Goal: Communication & Community: Share content

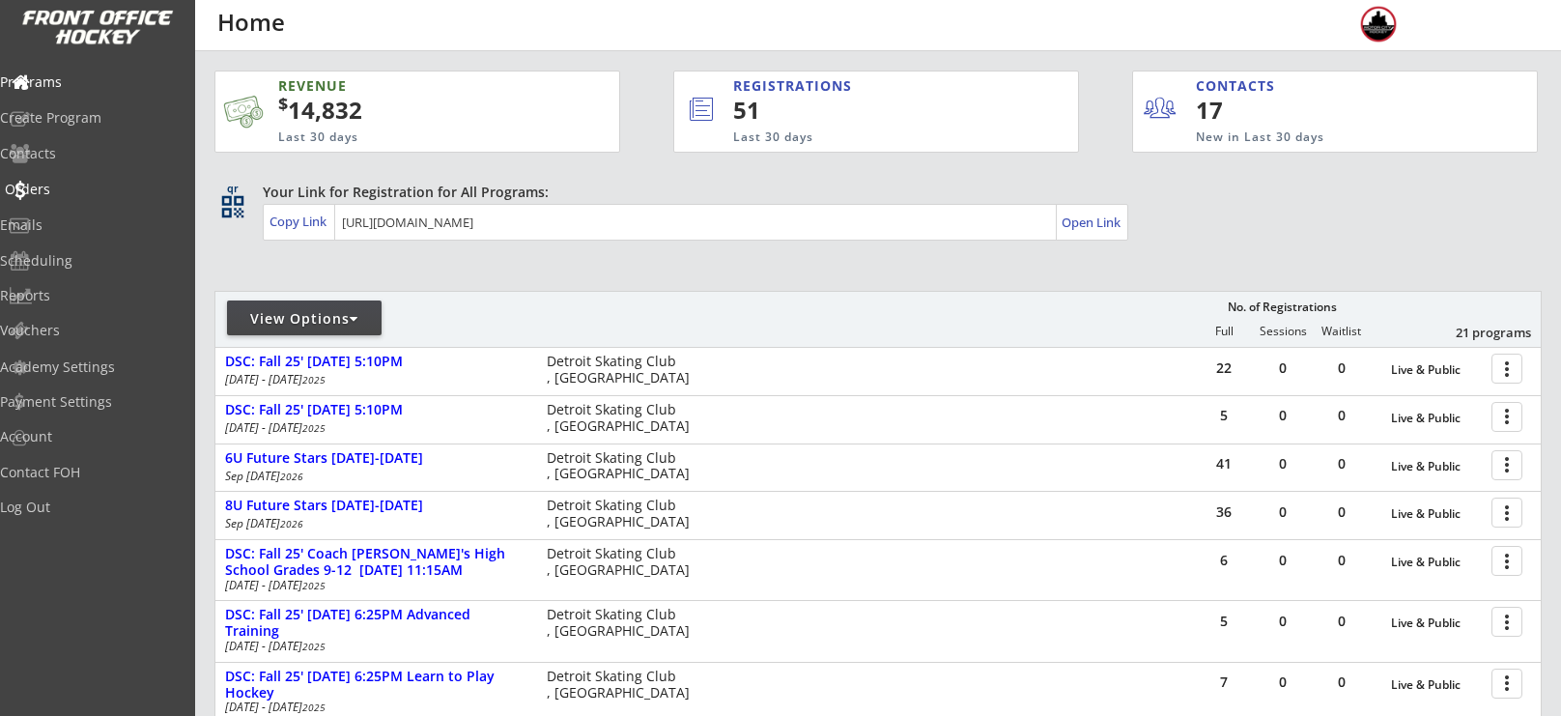
click at [47, 183] on div "Orders" at bounding box center [92, 190] width 174 height 14
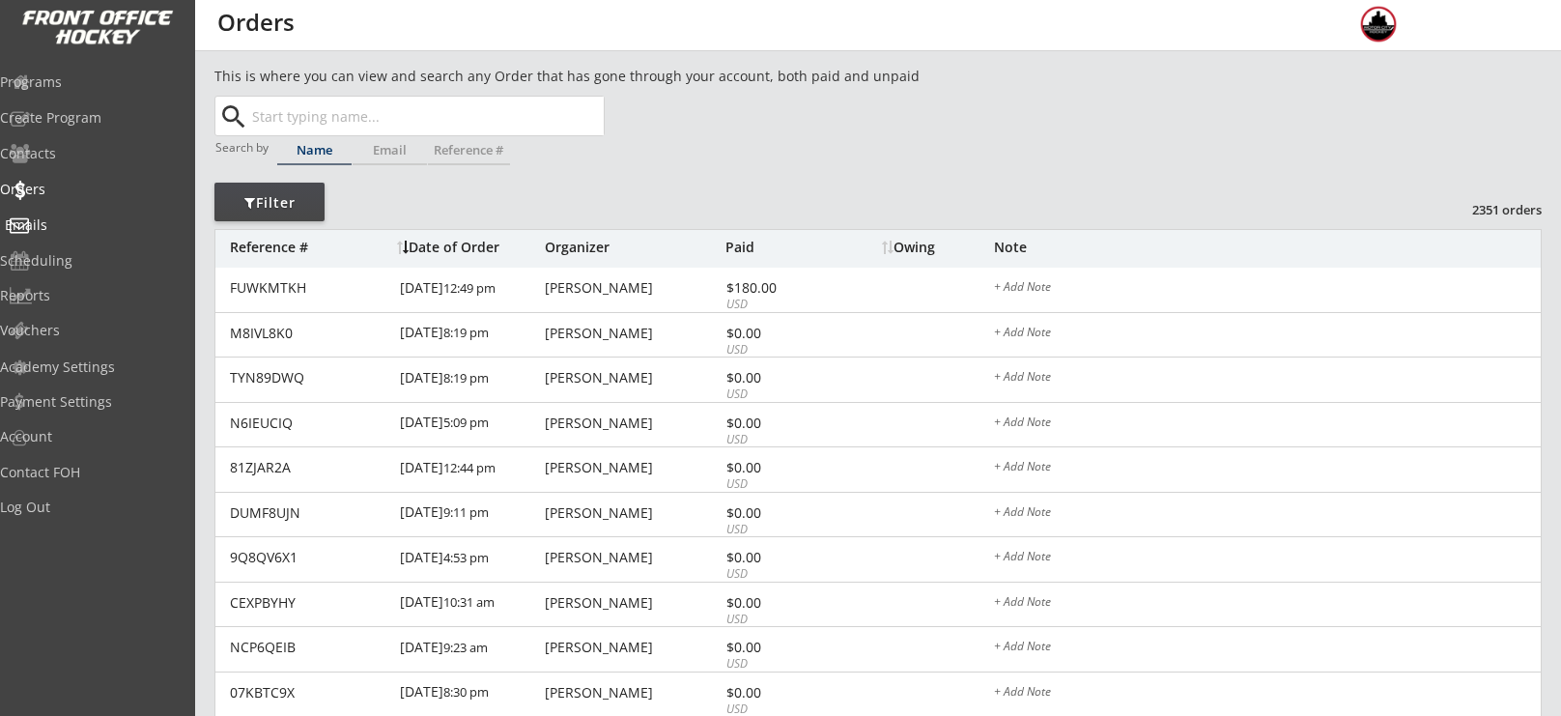
click at [71, 212] on div "Emails" at bounding box center [92, 227] width 184 height 34
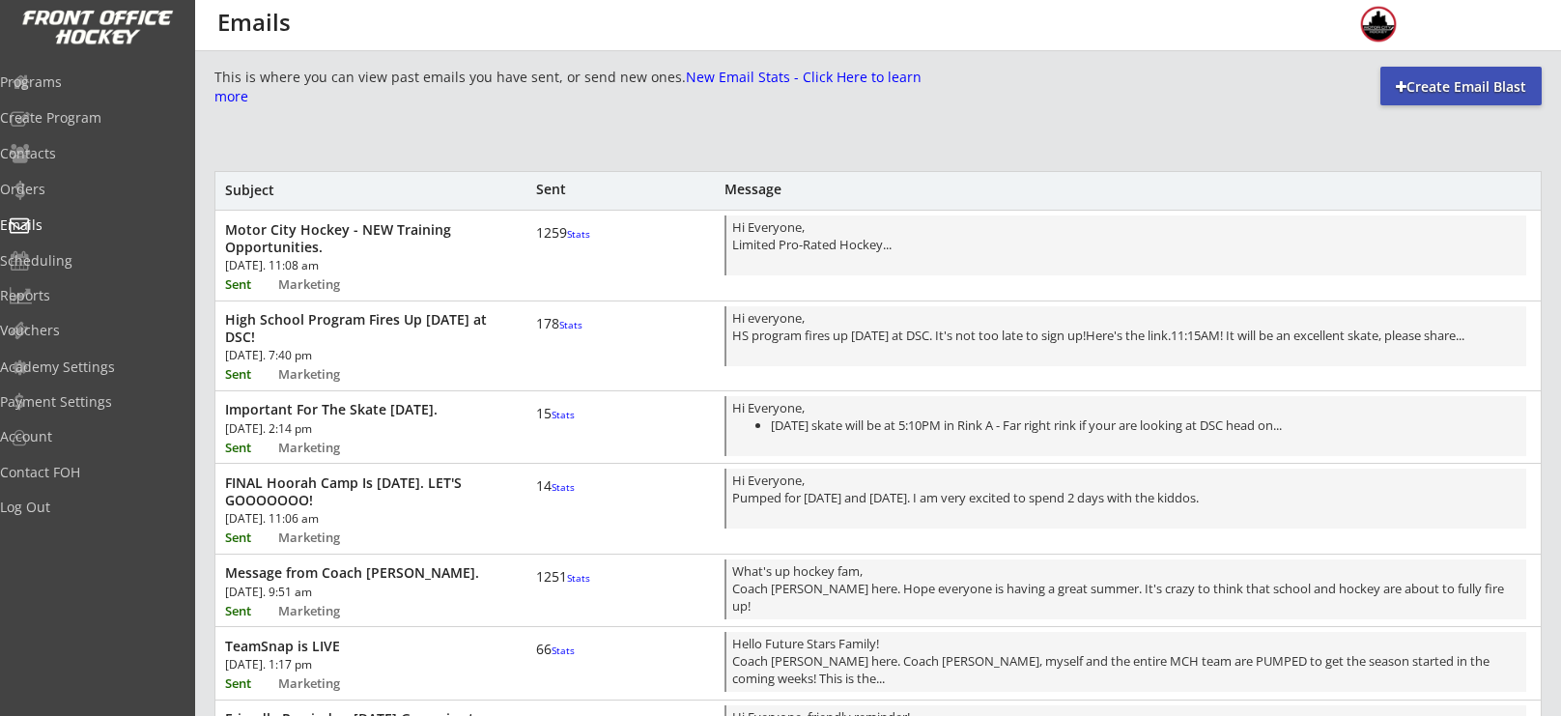
click at [1423, 93] on div "Create Email Blast" at bounding box center [1461, 86] width 161 height 19
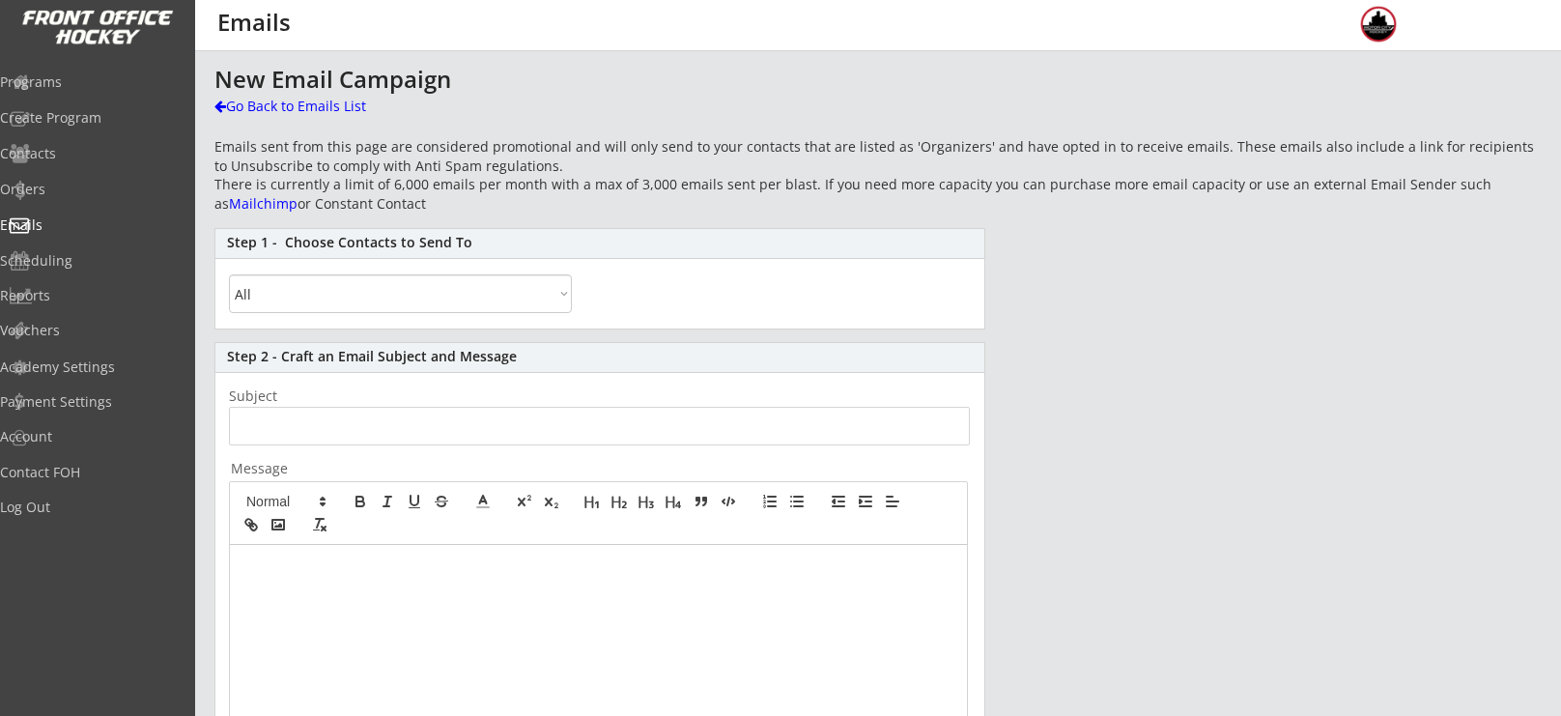
click at [378, 296] on select "All By Specific Programs Within Birth Year Range" at bounding box center [400, 293] width 343 height 39
select select ""By Specific Programs""
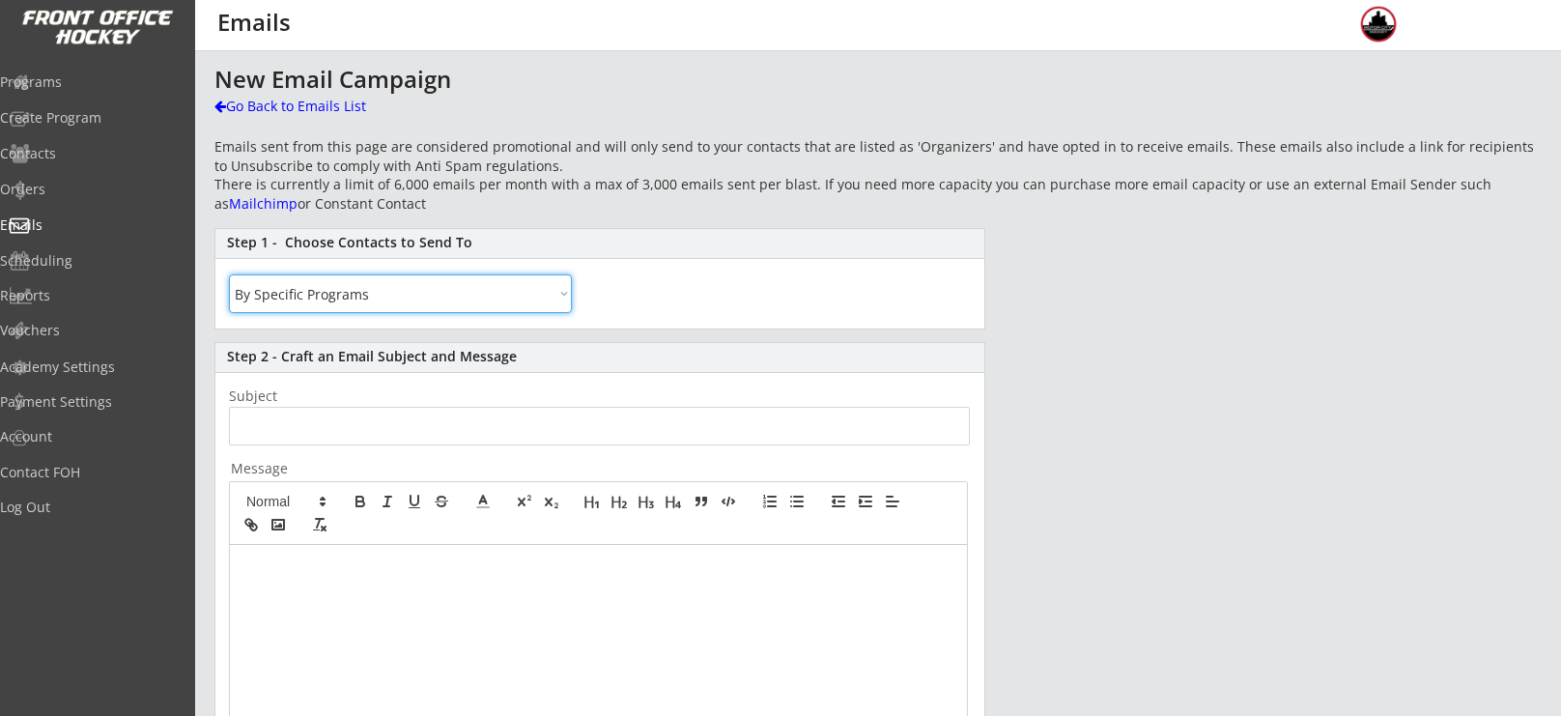
click at [229, 274] on select "All By Specific Programs Within Birth Year Range" at bounding box center [400, 293] width 343 height 39
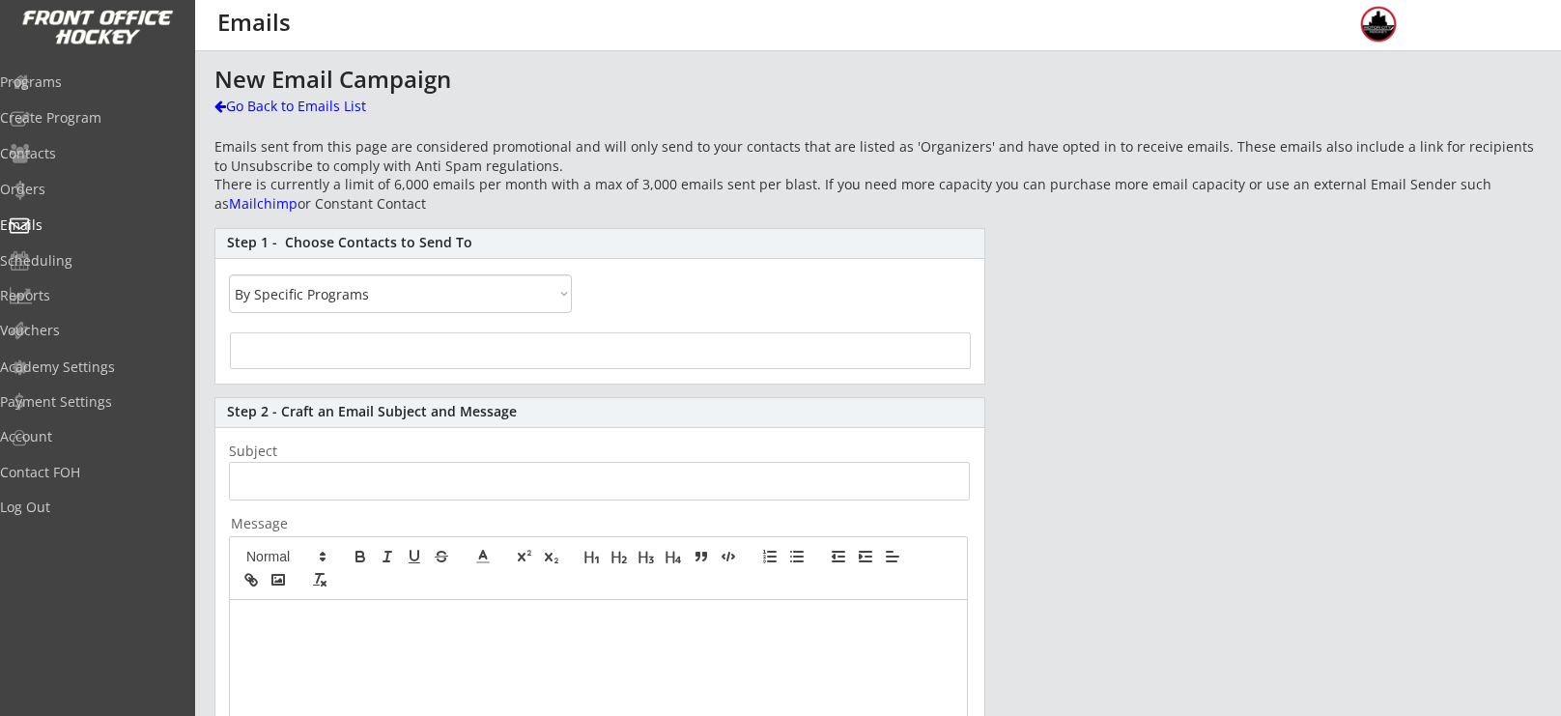
click at [346, 355] on div at bounding box center [600, 350] width 741 height 37
select select
click at [394, 335] on li at bounding box center [600, 345] width 729 height 23
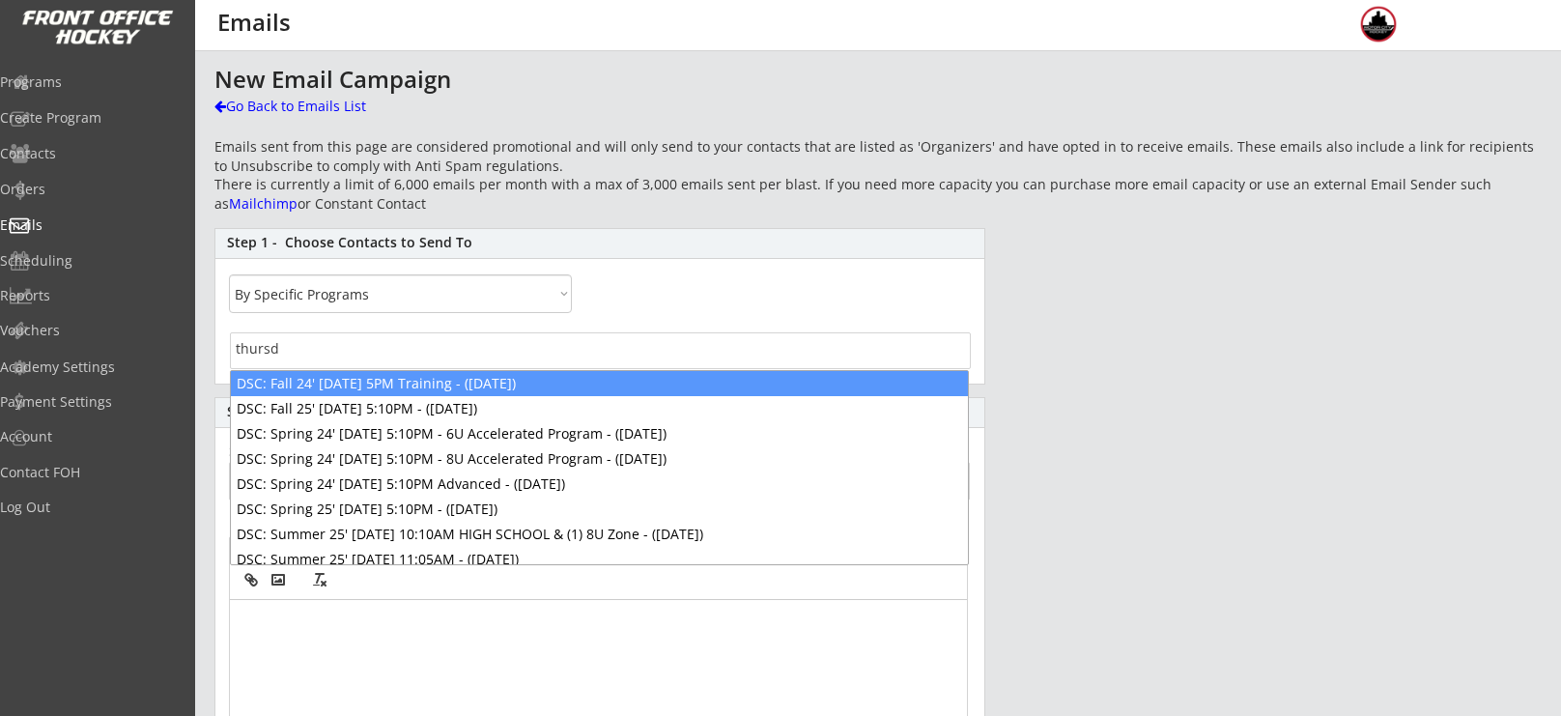
type input "thursda"
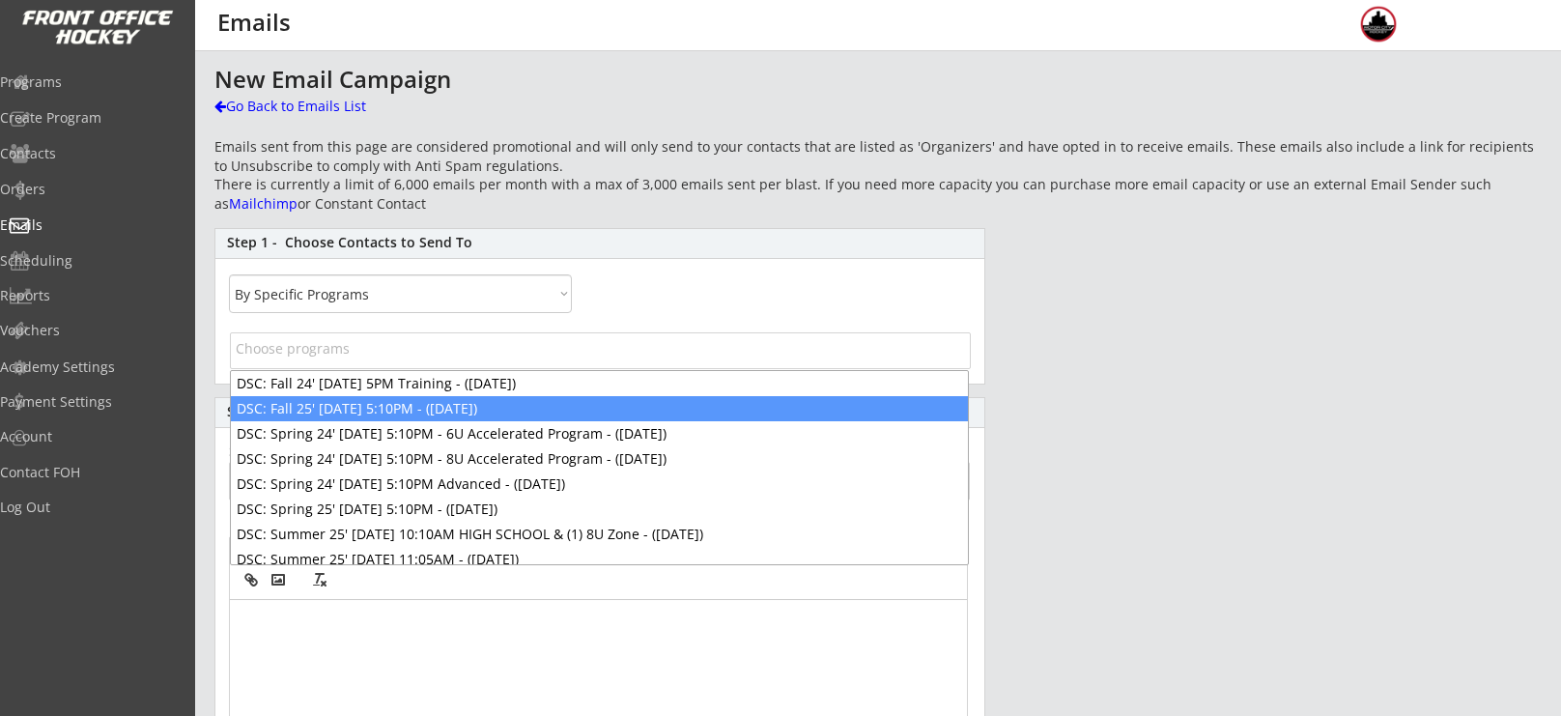
select select "1348695171700984260__LOOKUP__1745863978494x664776388245454800"
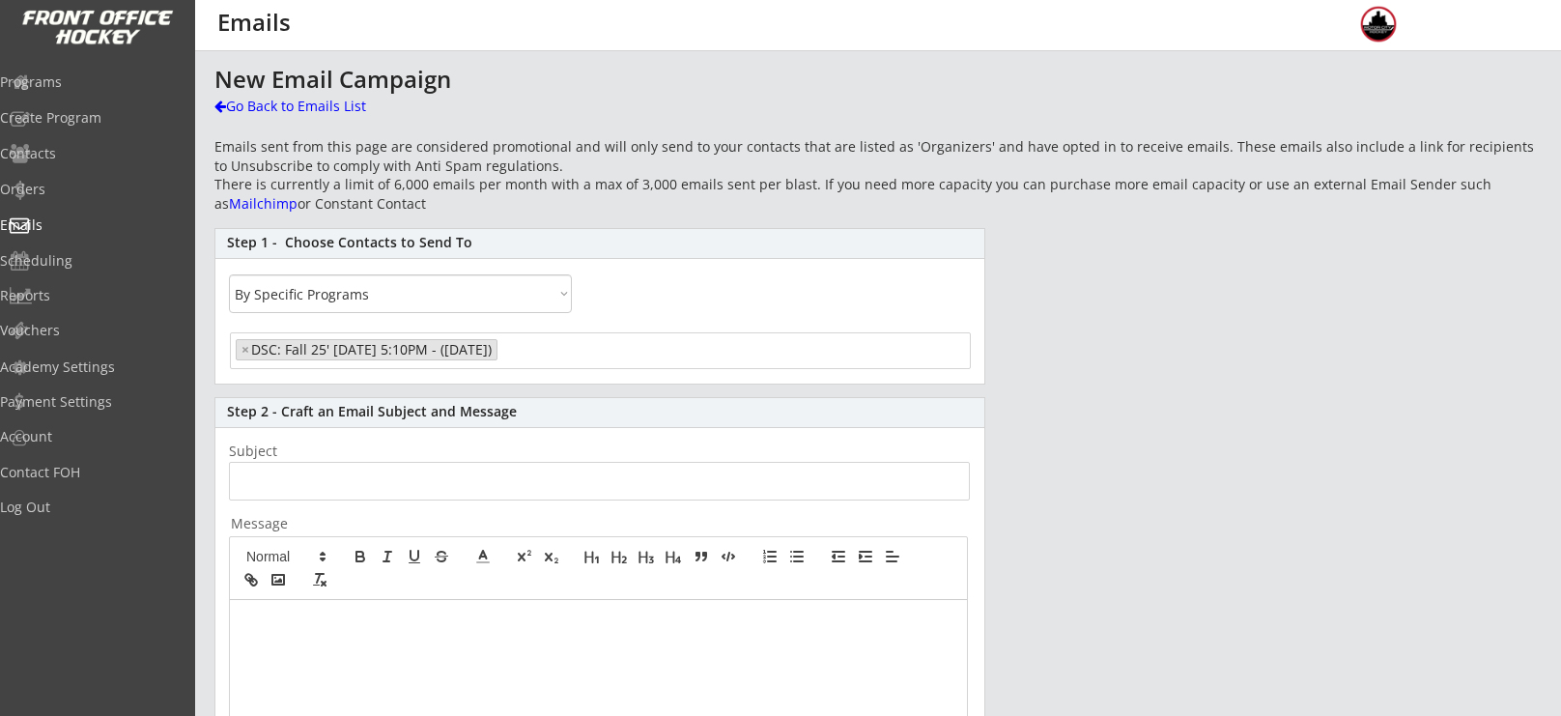
scroll to position [1642, 0]
click at [498, 347] on li "× DSC: Fall 25' [DATE] 5:10PM - ([DATE])" at bounding box center [367, 349] width 262 height 21
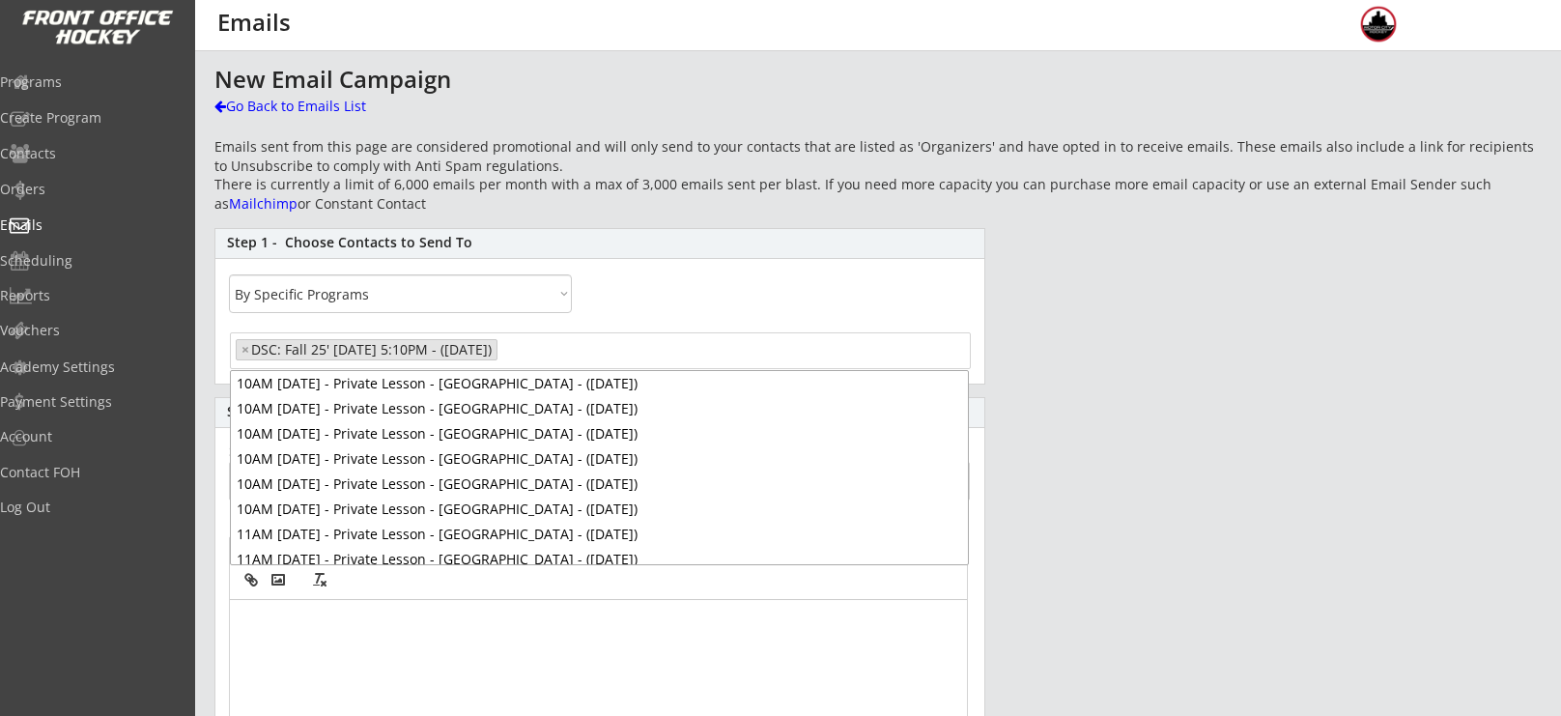
scroll to position [2491, 0]
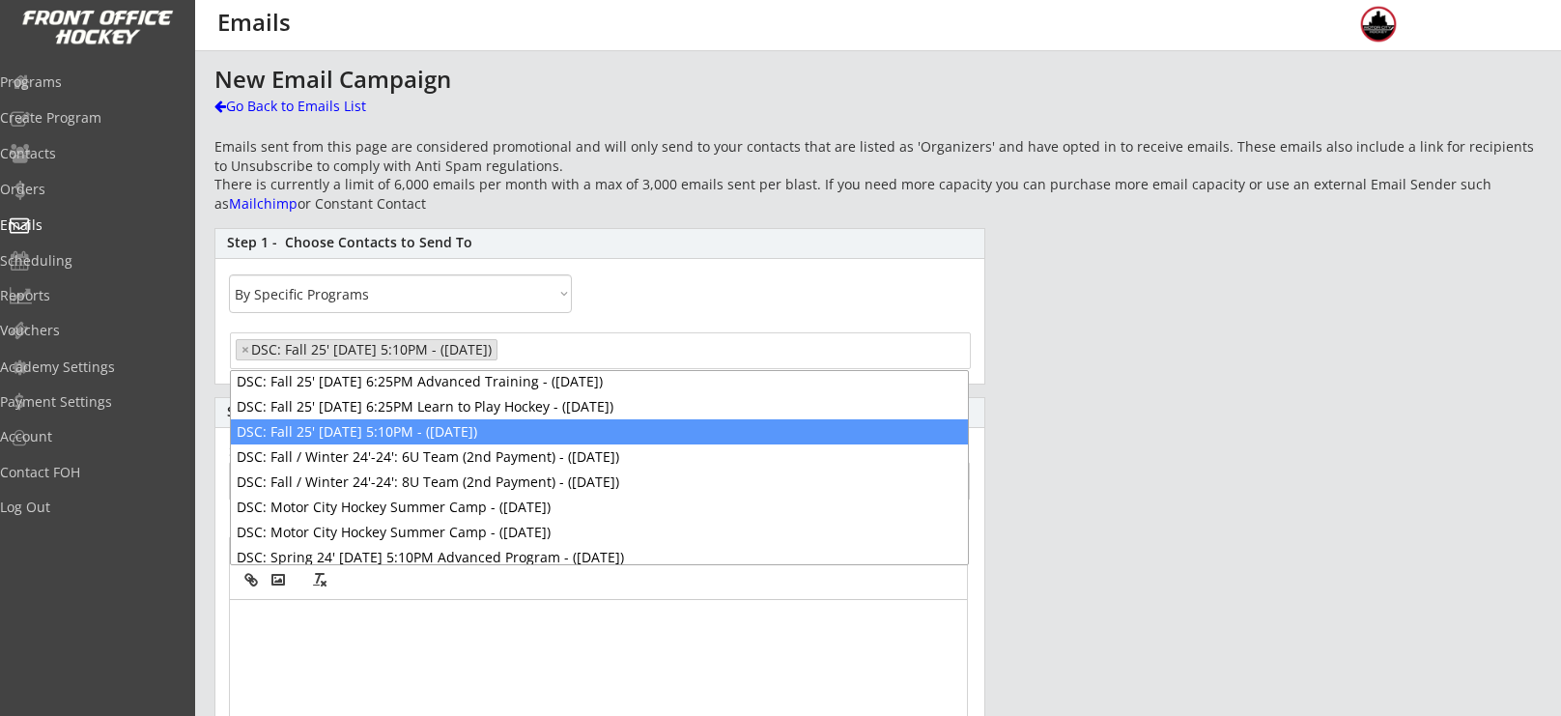
select select
type input "DSC: Fall 25' [DATE] 5:10PM - ([DATE])"
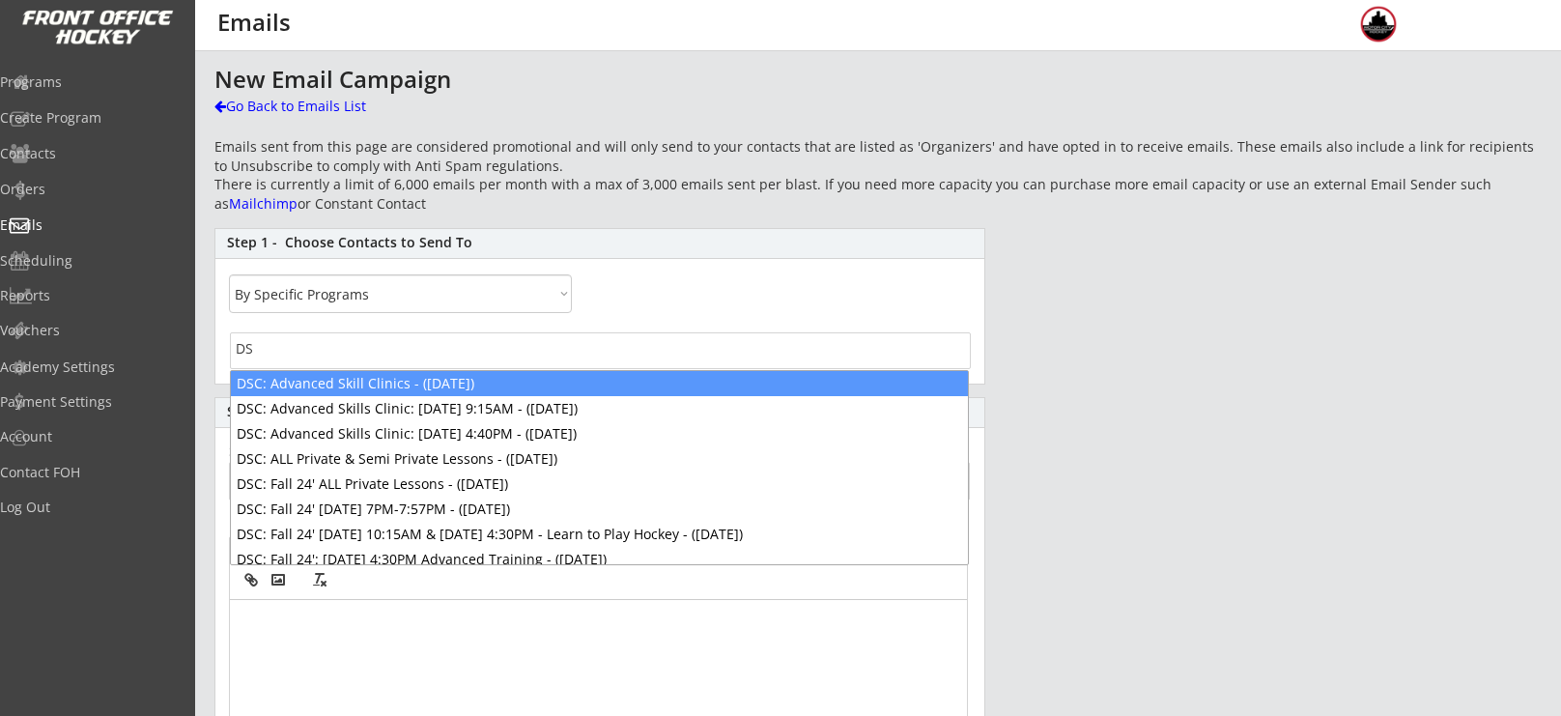
type input "D"
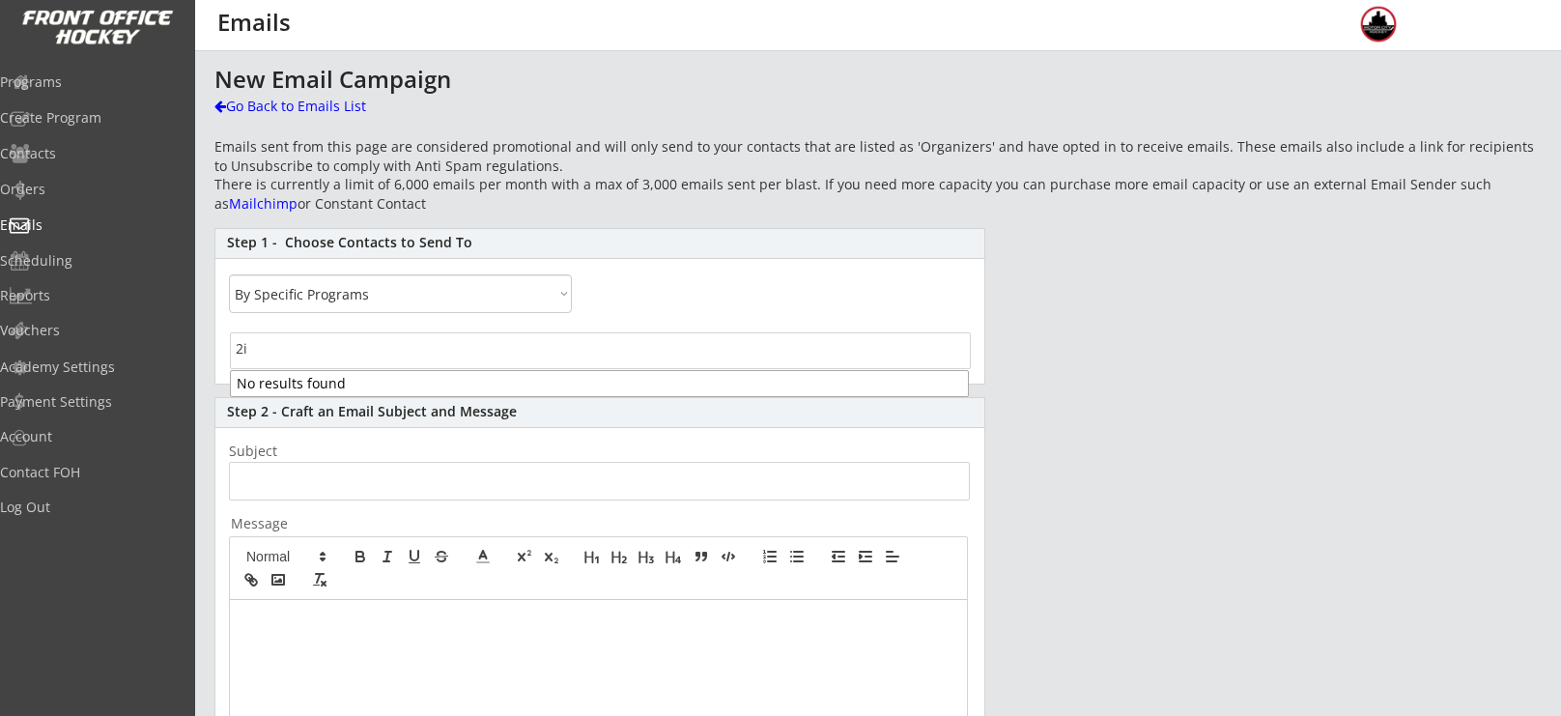
type input "2"
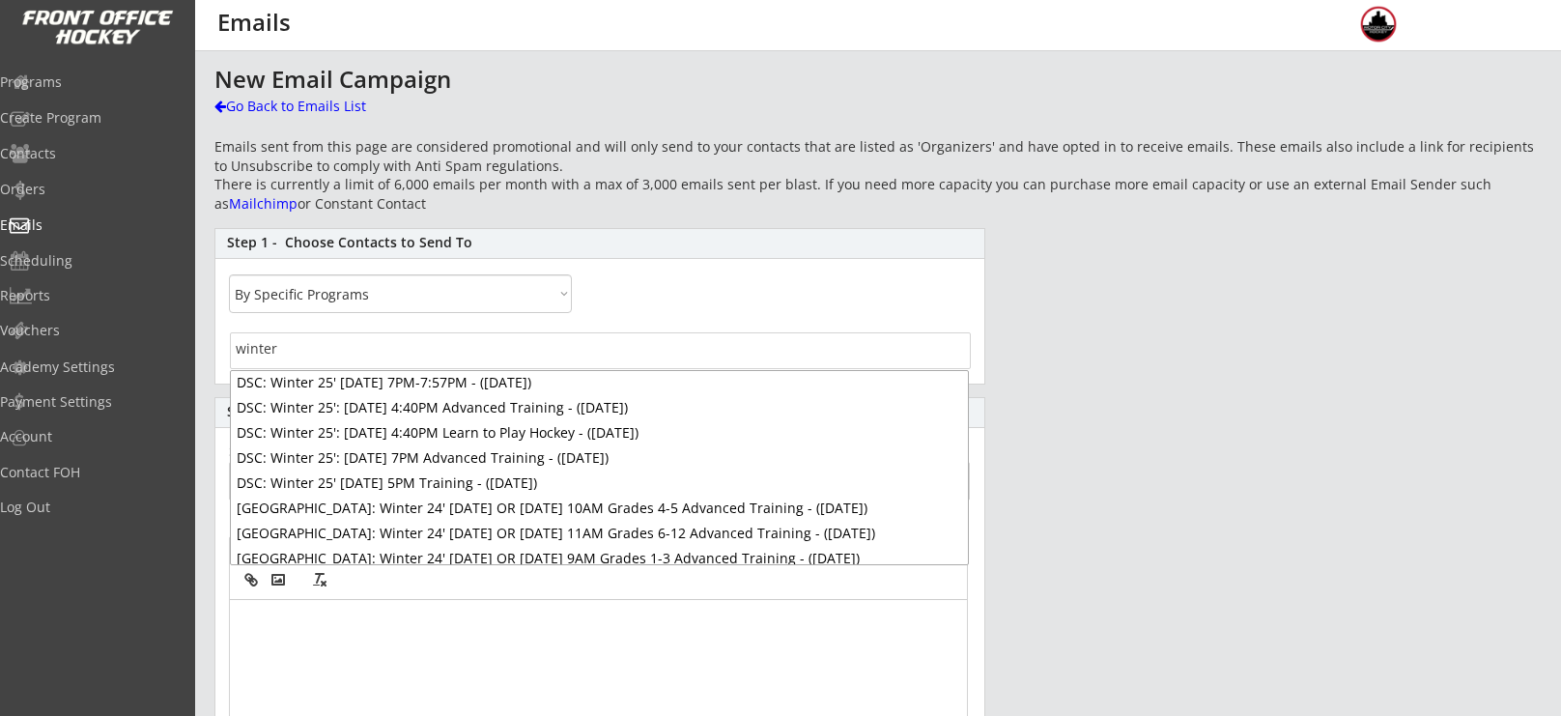
scroll to position [271, 0]
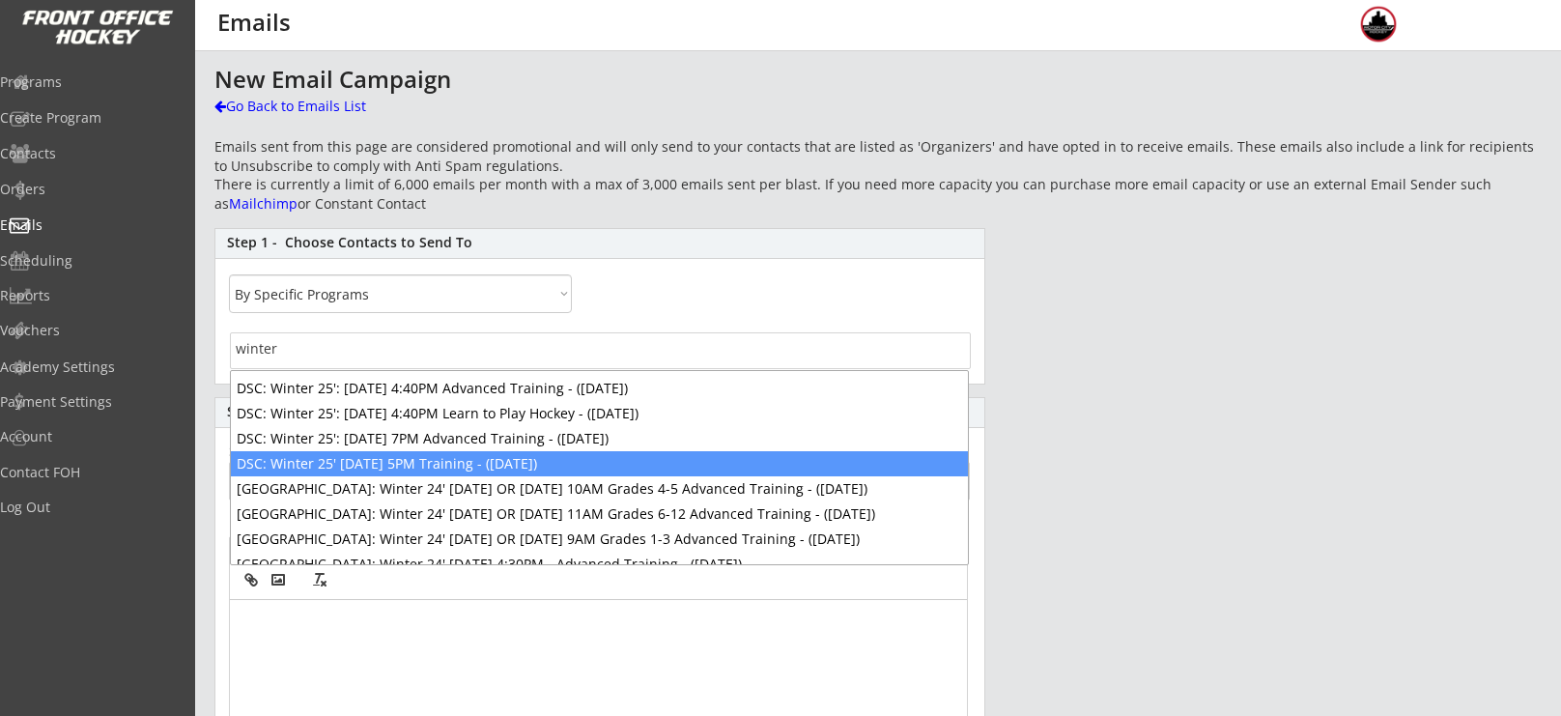
type input "winter"
select select "1348695171700984260__LOOKUP__1727108670079x763893730424651800"
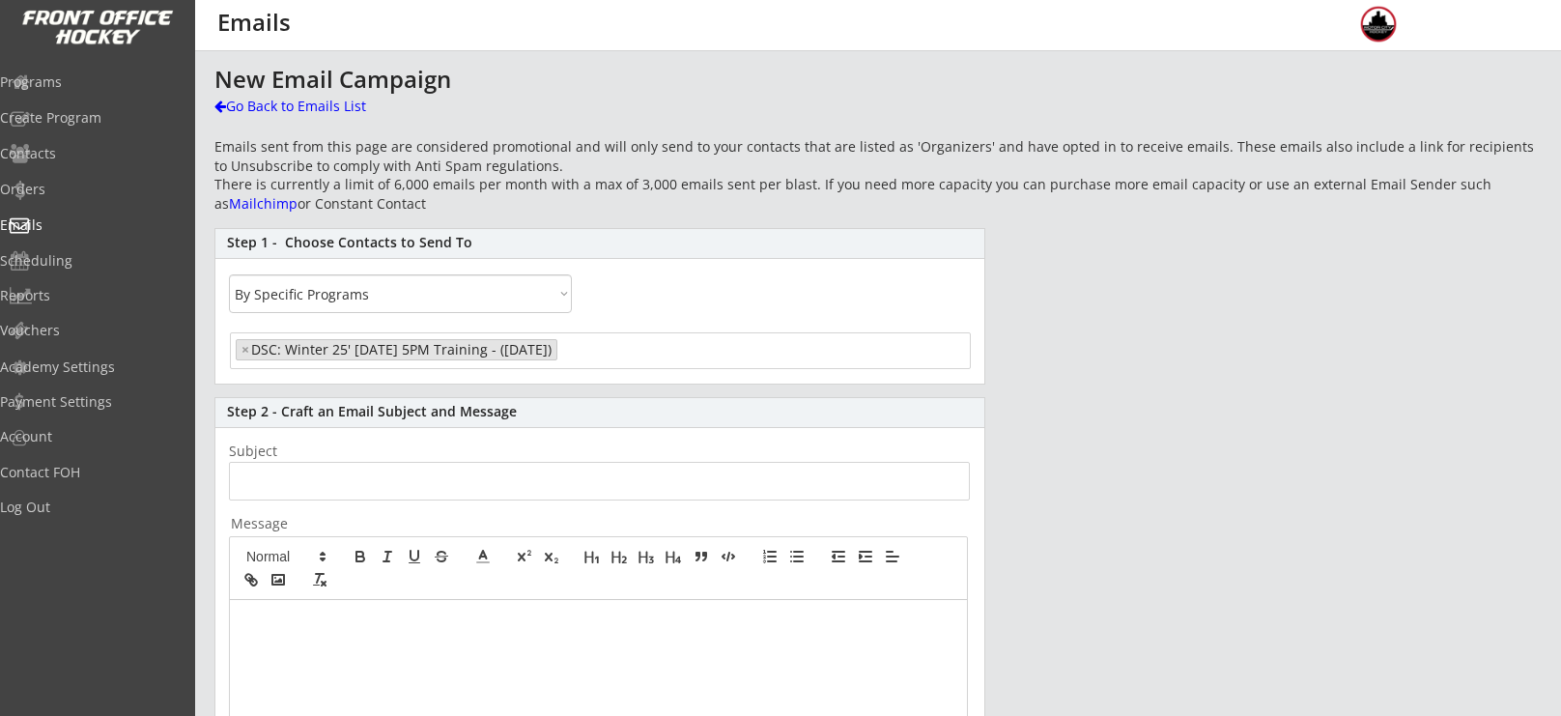
click at [446, 471] on input "input" at bounding box center [599, 481] width 741 height 39
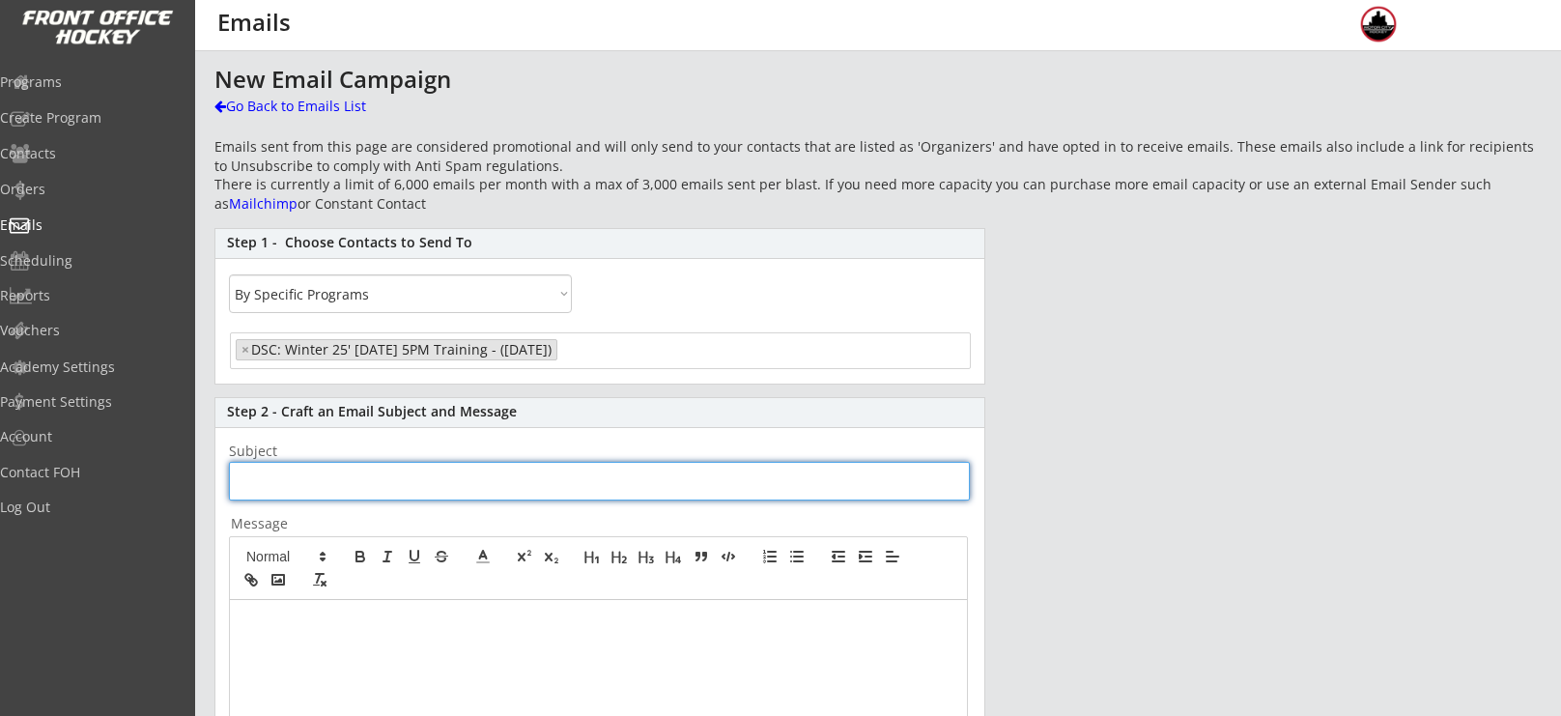
click at [638, 360] on span "× DSC: Winter 25' [DATE] 5PM Training - ([DATE])" at bounding box center [600, 352] width 739 height 37
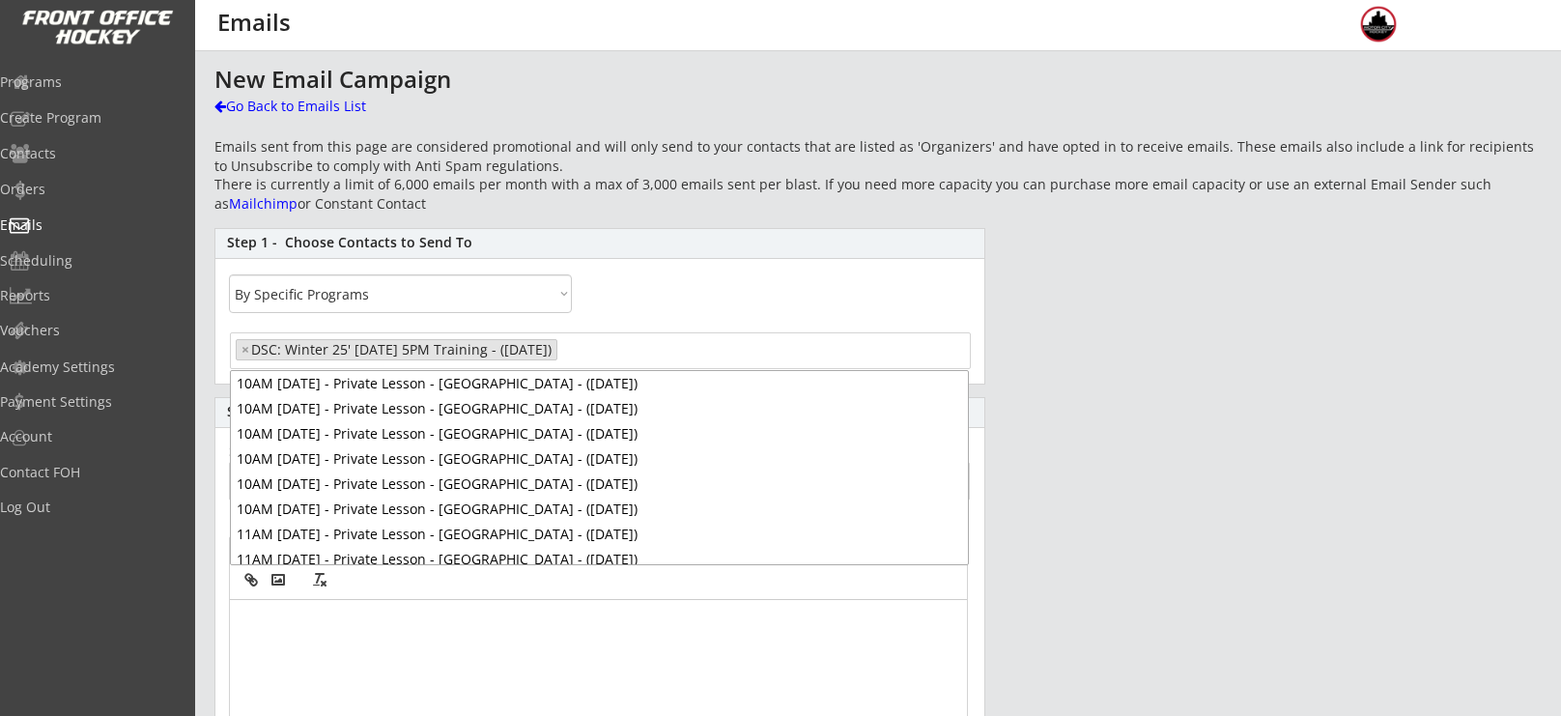
select select
type input "DSC: Winter 25' [DATE] 5PM Training - ([DATE])"
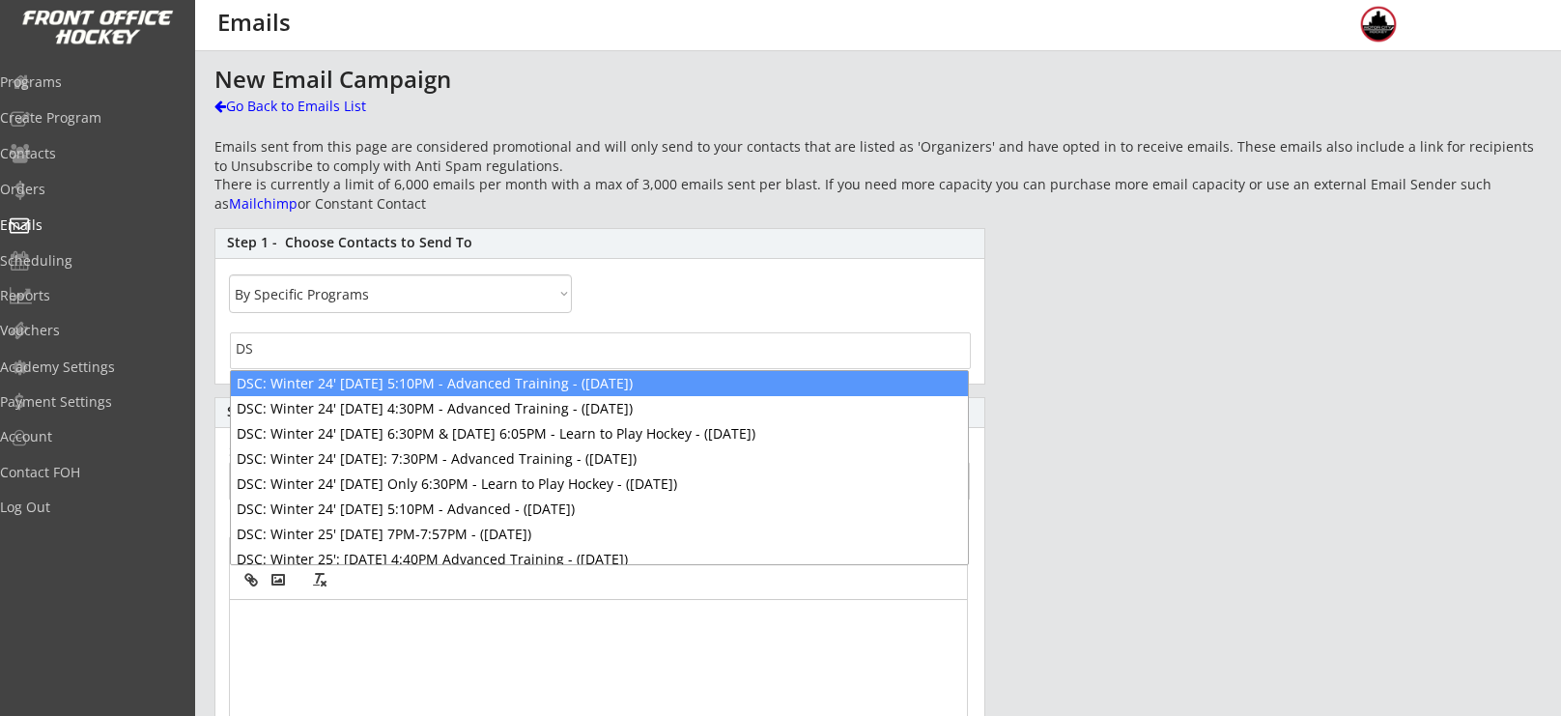
type input "D"
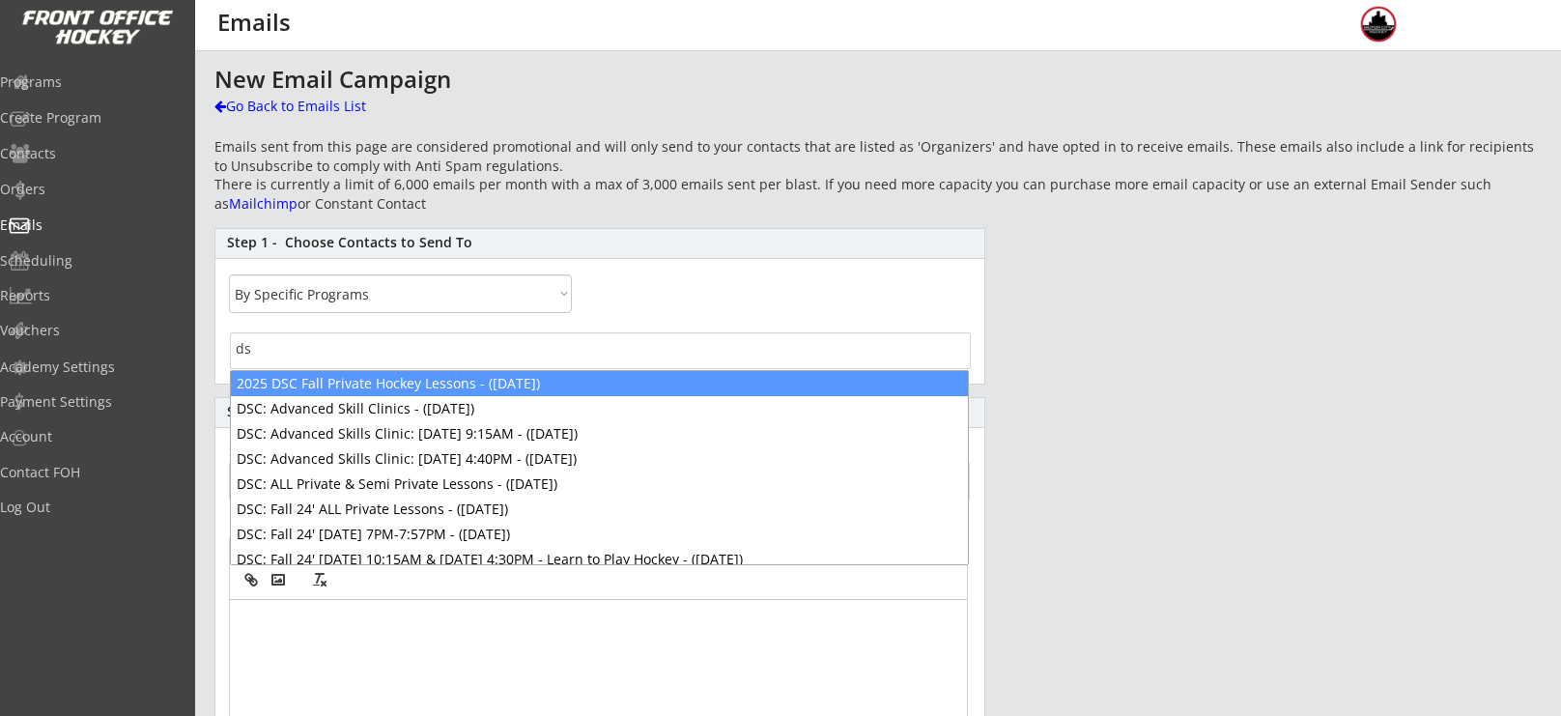
type input "d"
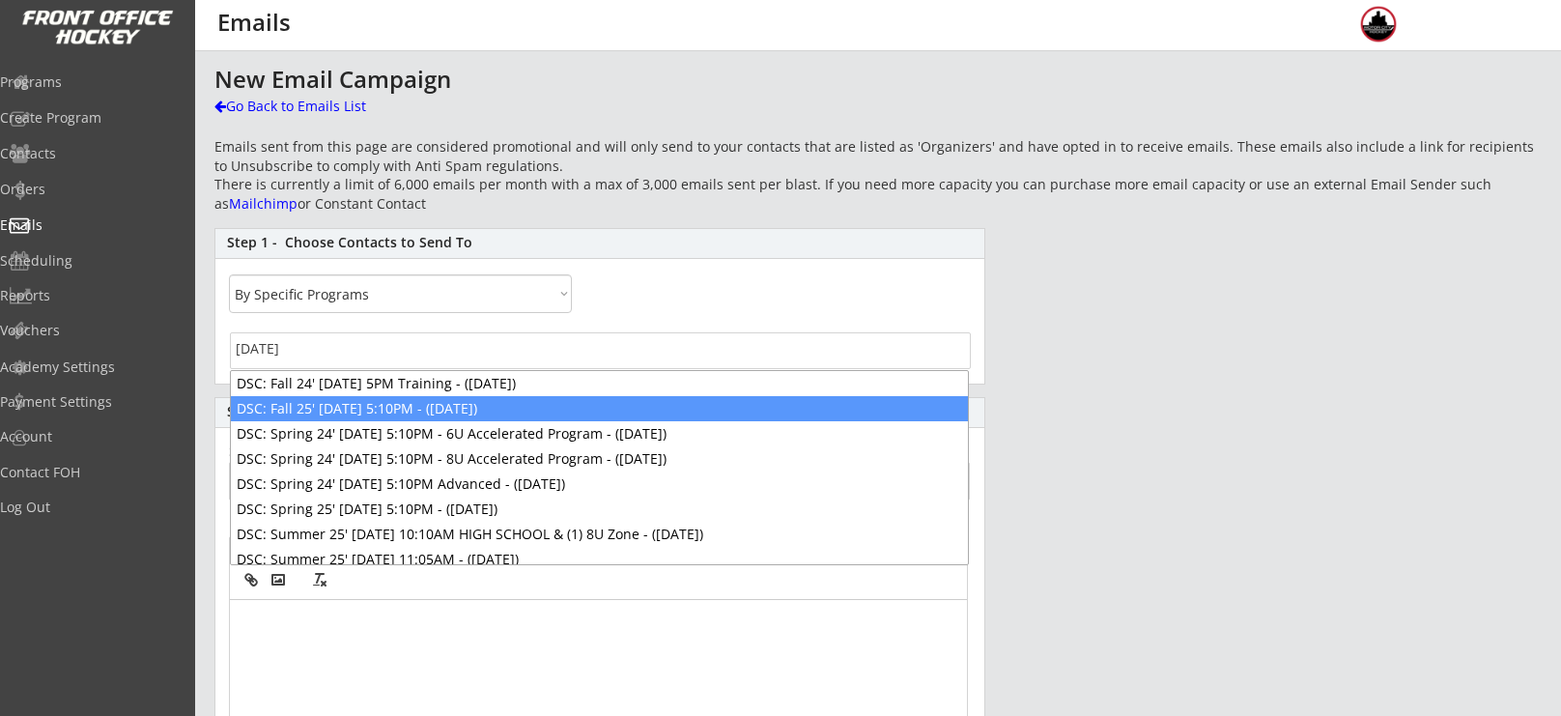
type input "[DATE]"
select select "1348695171700984260__LOOKUP__1745863978494x664776388245454800"
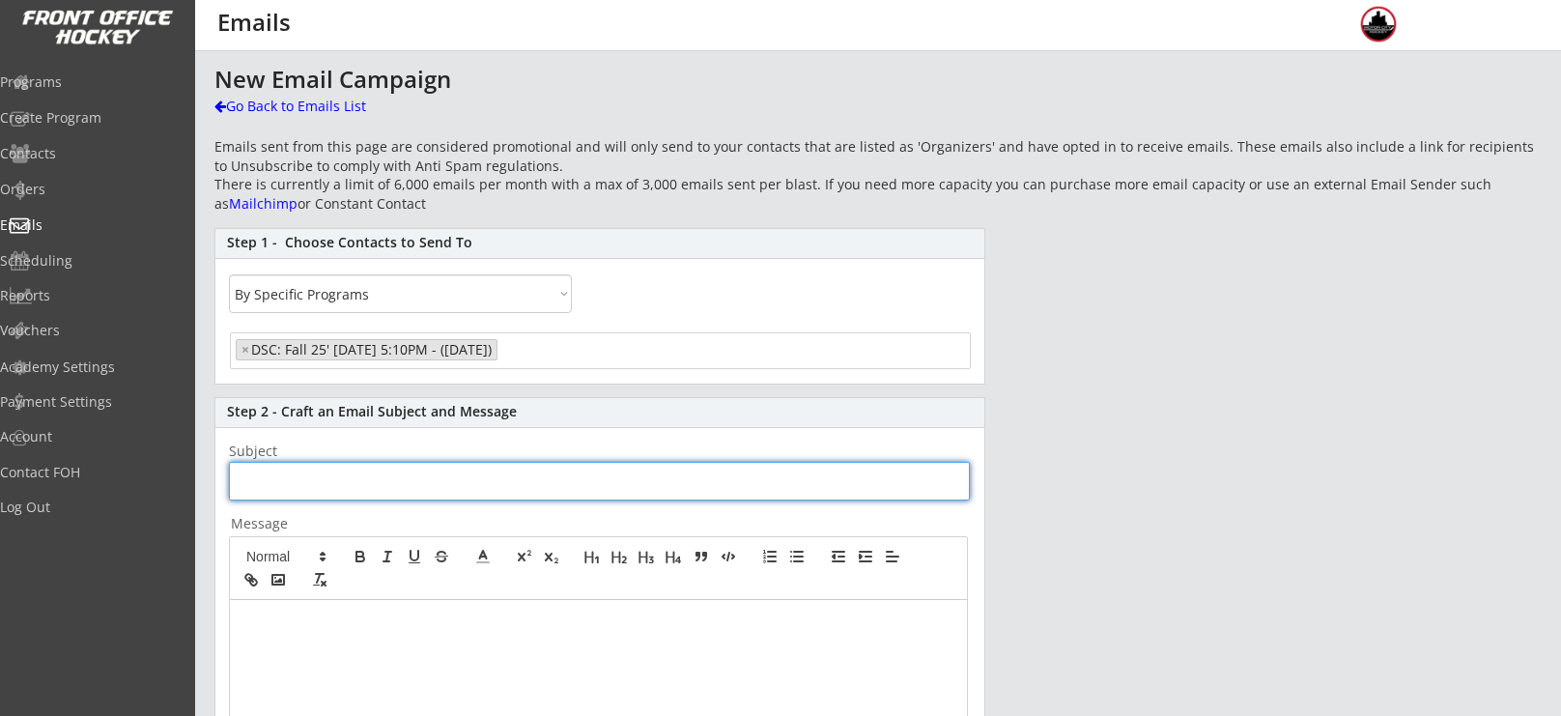
click at [581, 471] on input "input" at bounding box center [599, 481] width 741 height 39
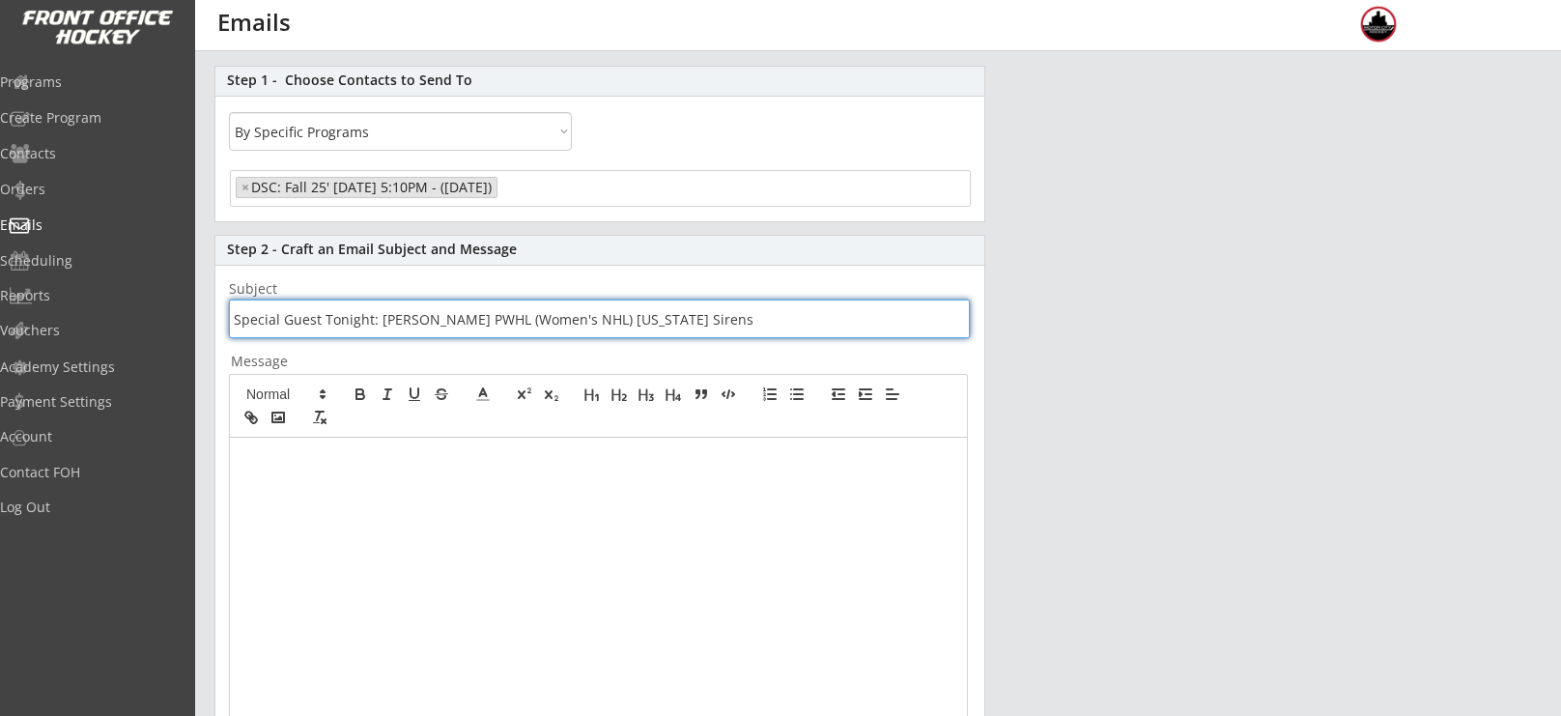
scroll to position [169, 0]
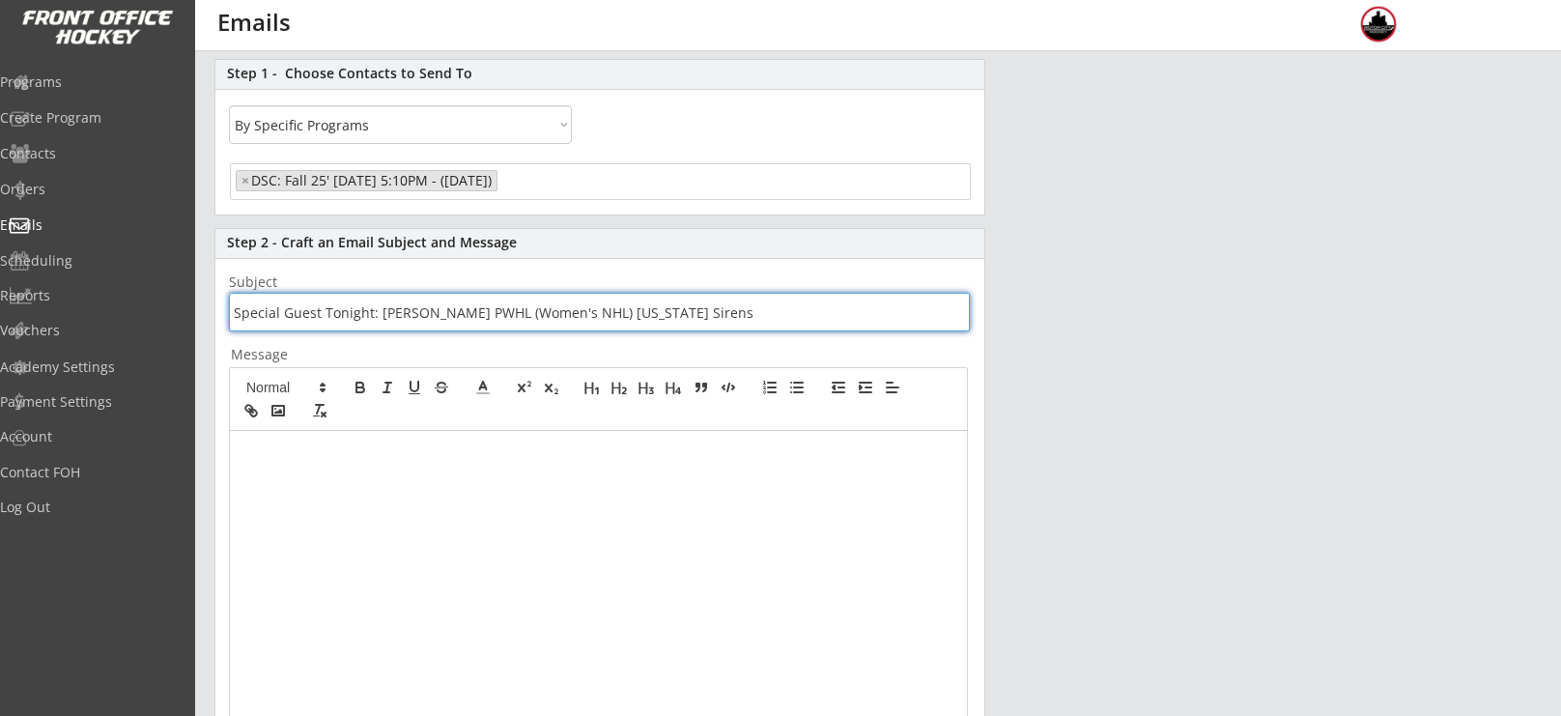
type input "Special Guest Tonight: [PERSON_NAME] PWHL (Women's NHL) [US_STATE] Sirens"
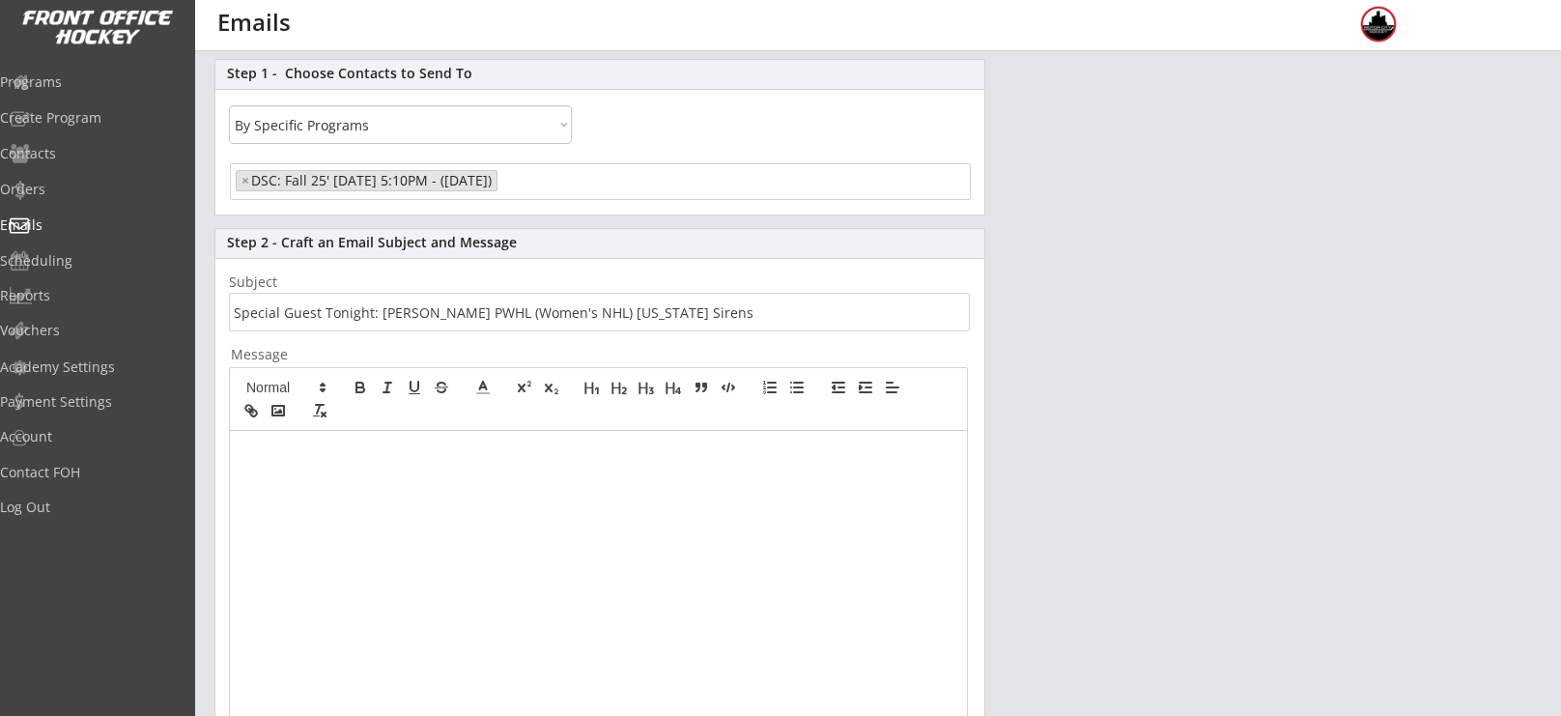
click at [485, 454] on p at bounding box center [598, 451] width 708 height 17
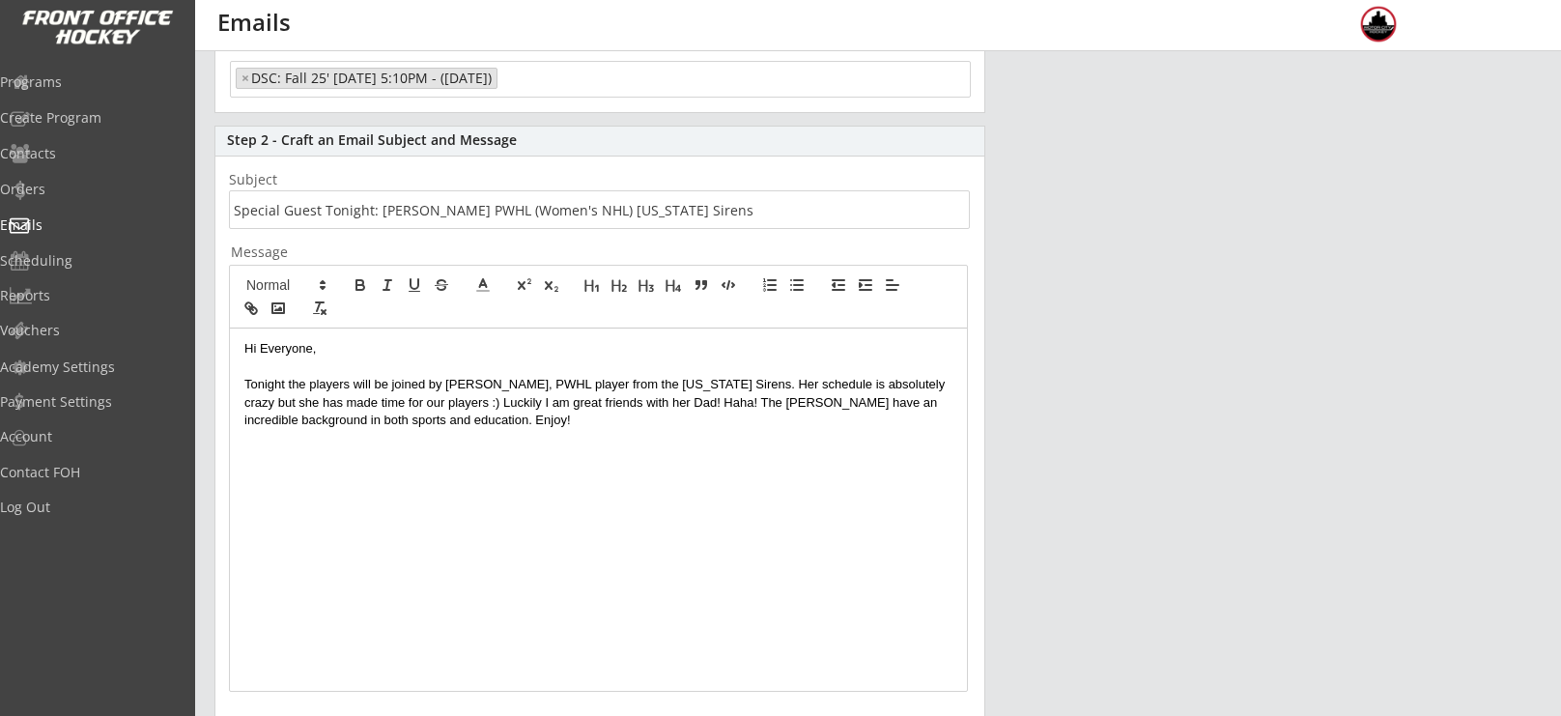
scroll to position [472, 0]
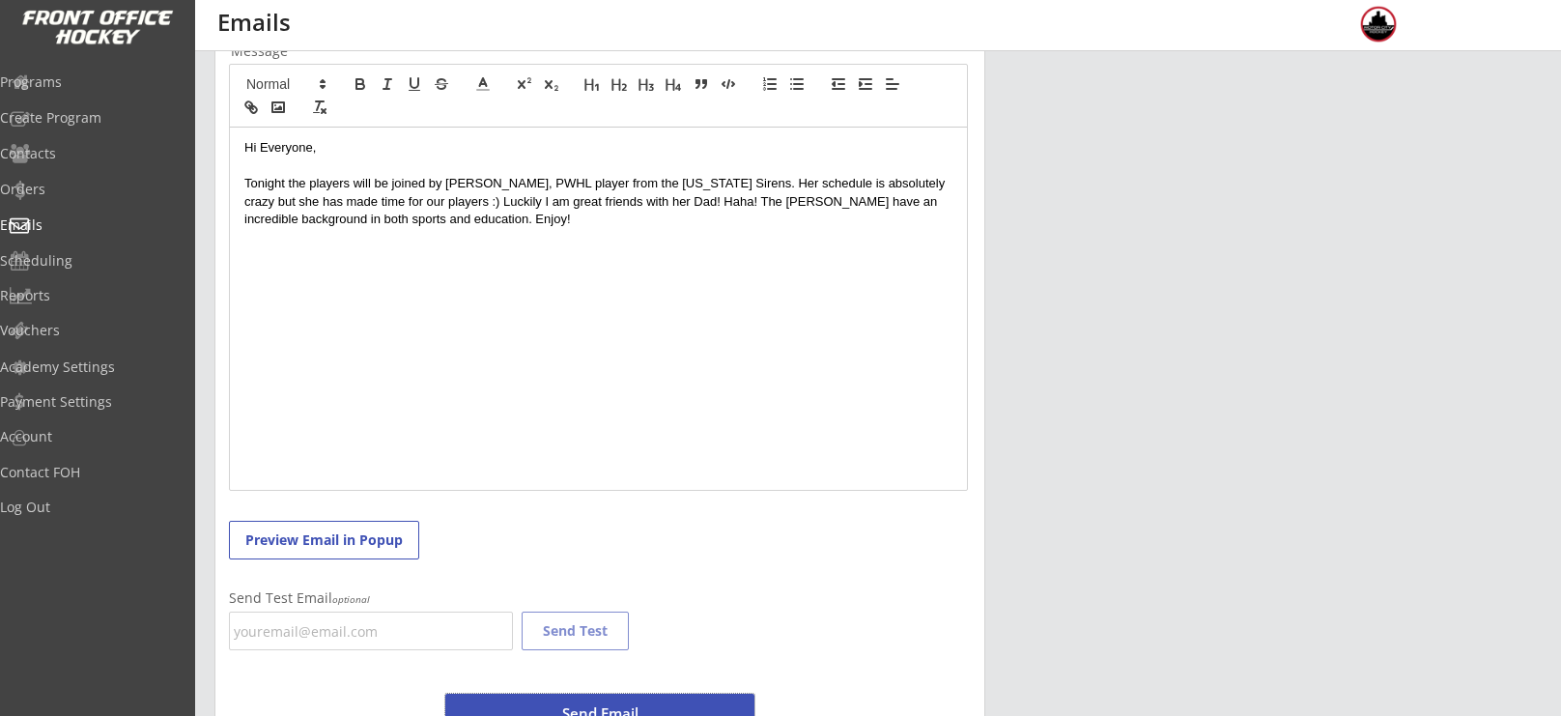
click at [638, 700] on button "Send Email" at bounding box center [599, 713] width 309 height 39
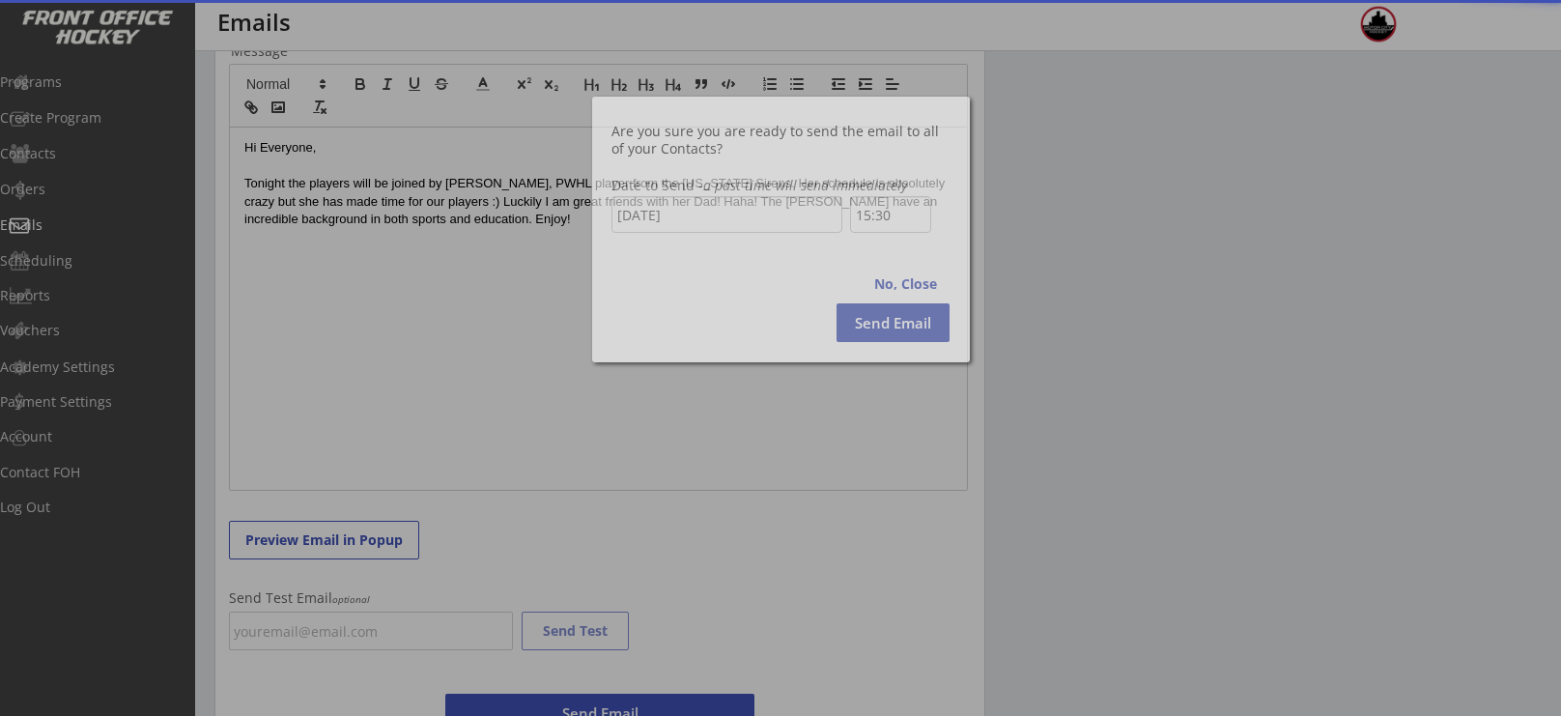
scroll to position [1088, 0]
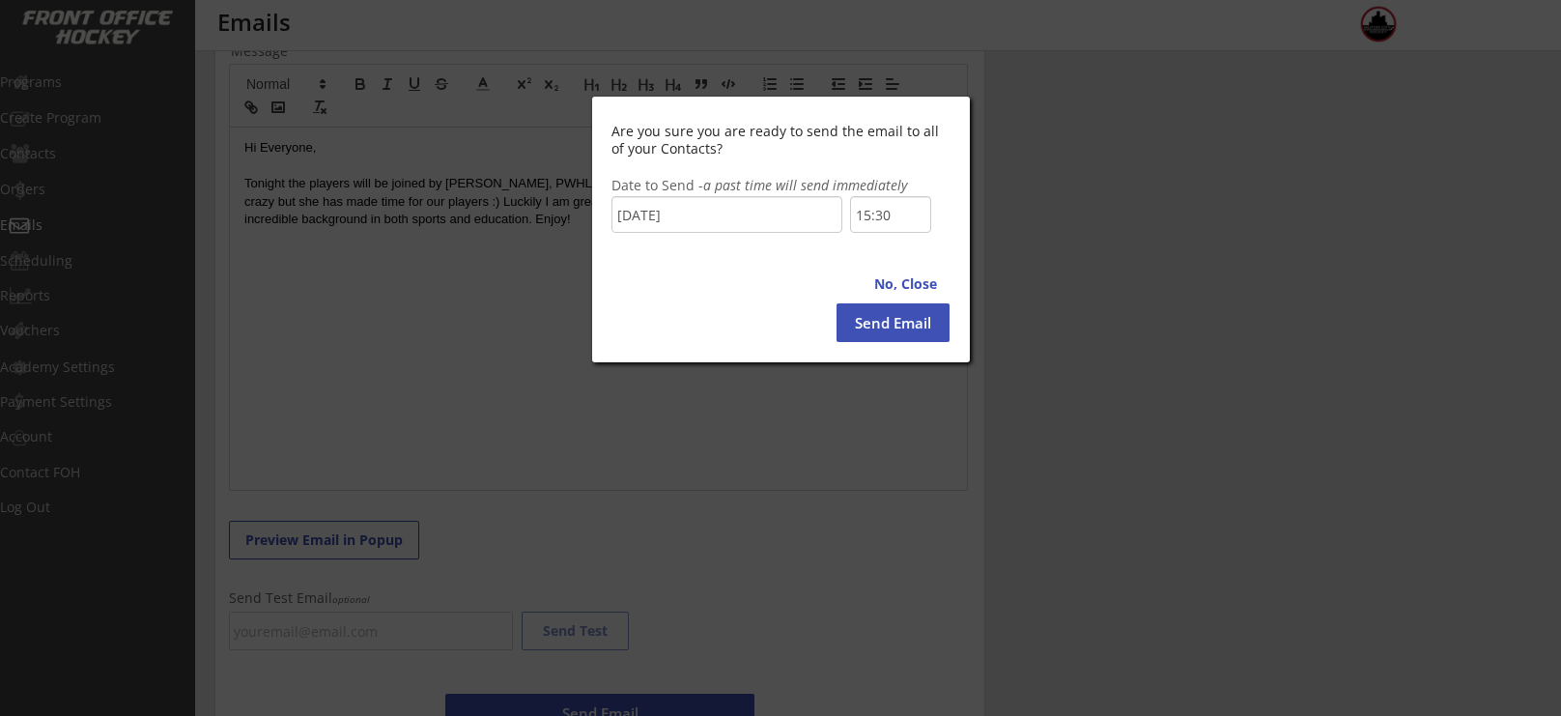
click at [880, 211] on input "15:30" at bounding box center [890, 214] width 81 height 37
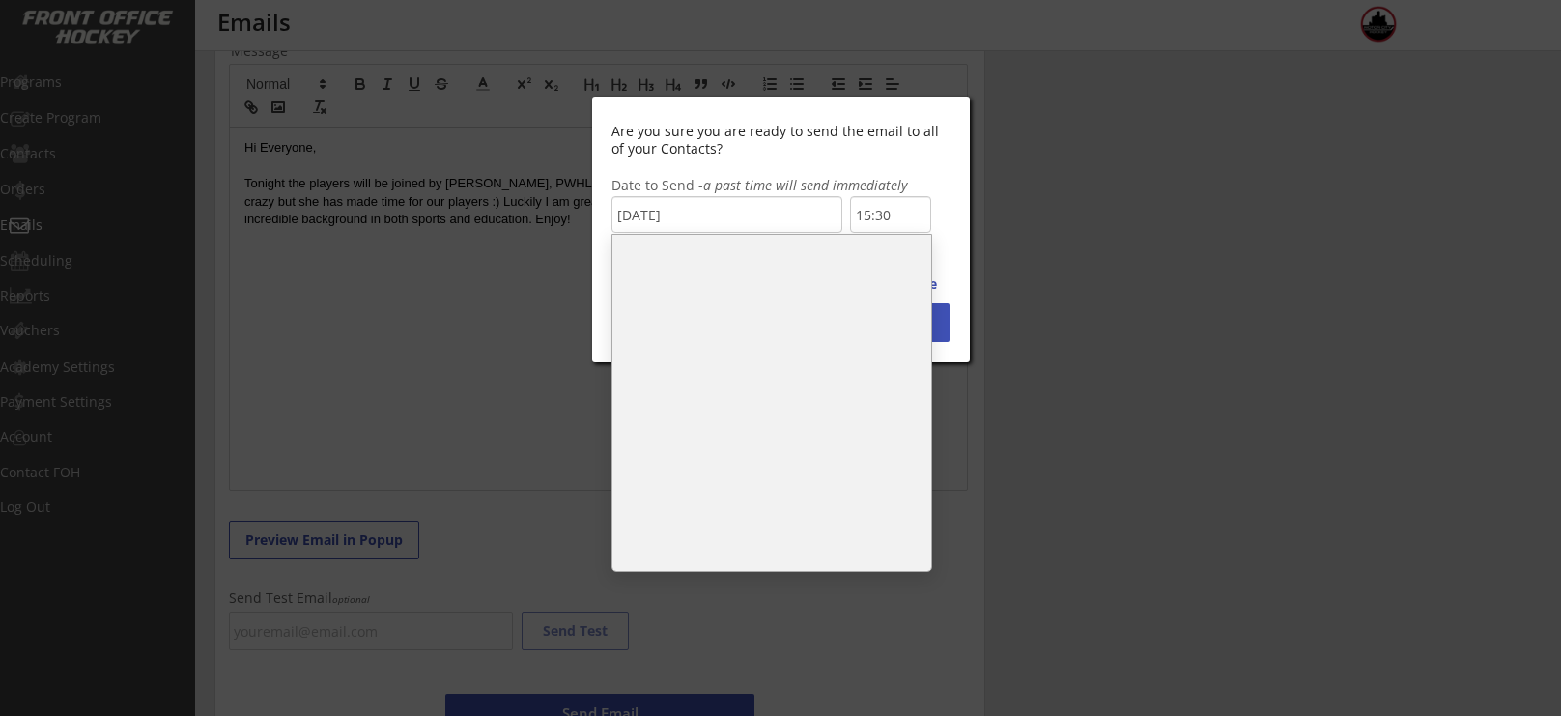
scroll to position [0, 0]
click at [761, 301] on li "0:30" at bounding box center [772, 301] width 319 height 39
type input "0:30"
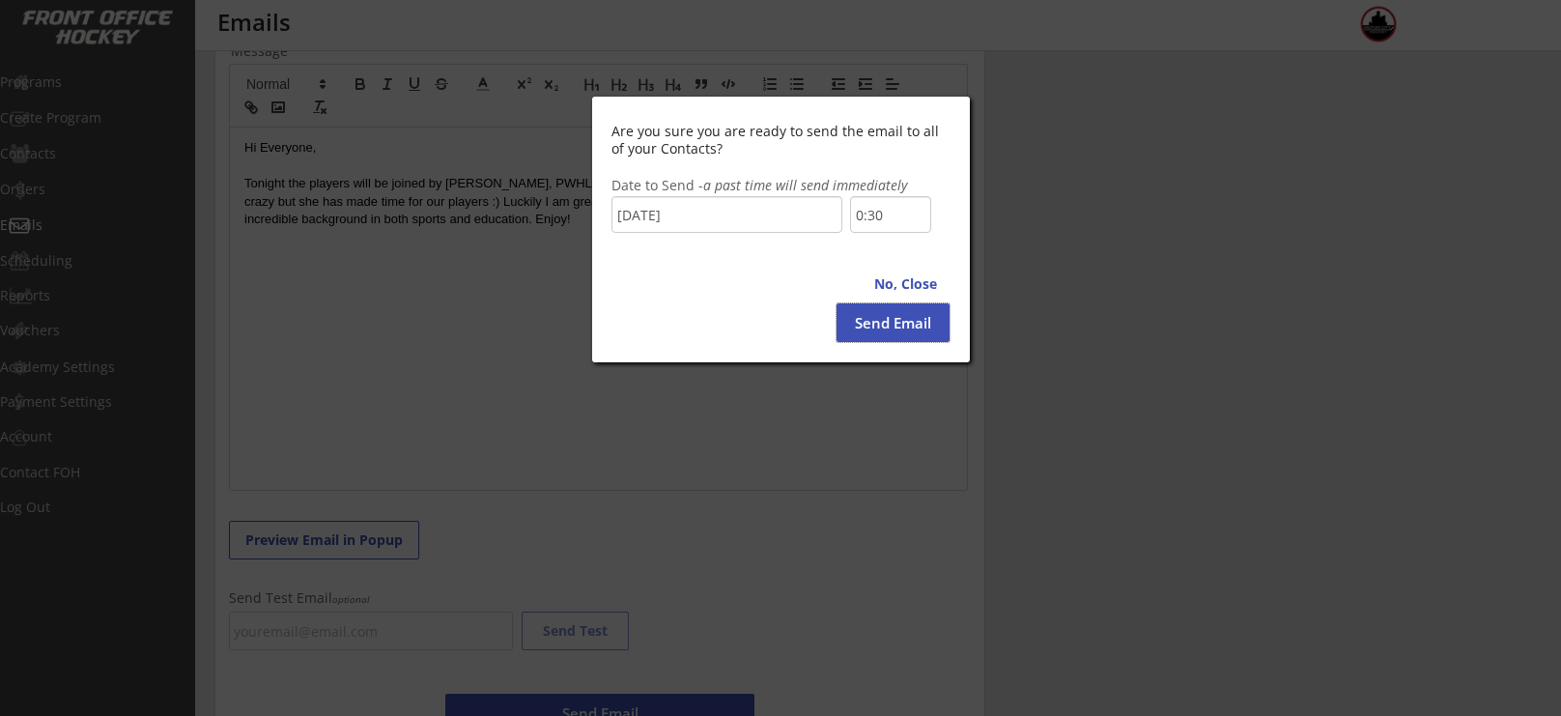
click at [894, 327] on button "Send Email" at bounding box center [893, 322] width 113 height 39
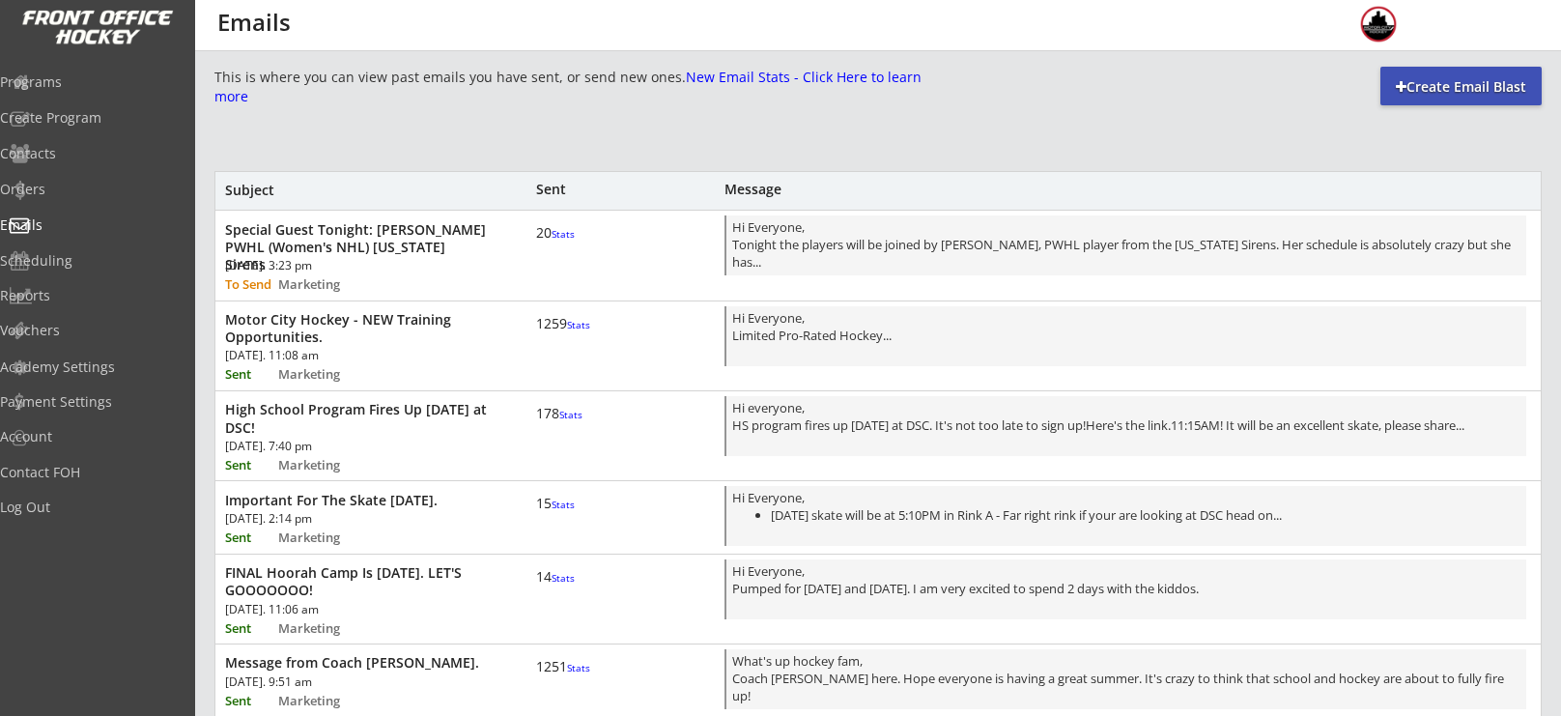
scroll to position [1088, 0]
